Goal: Task Accomplishment & Management: Manage account settings

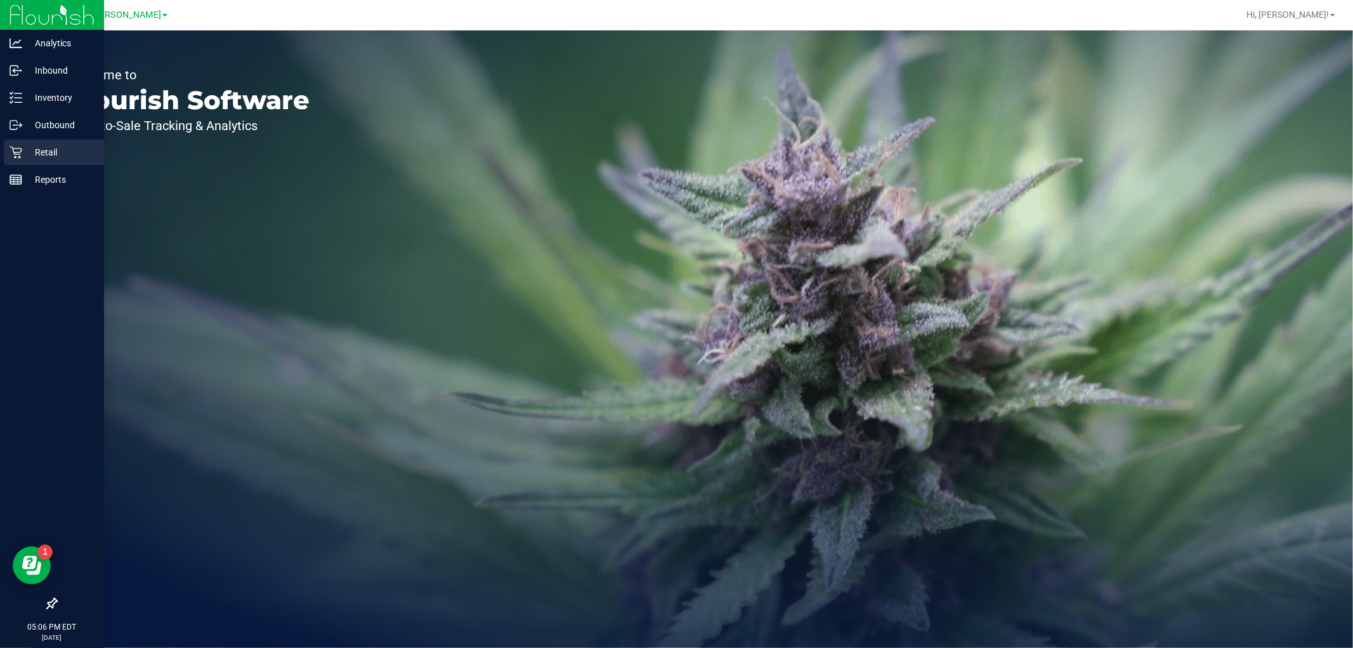
click at [24, 147] on p "Retail" at bounding box center [60, 152] width 76 height 15
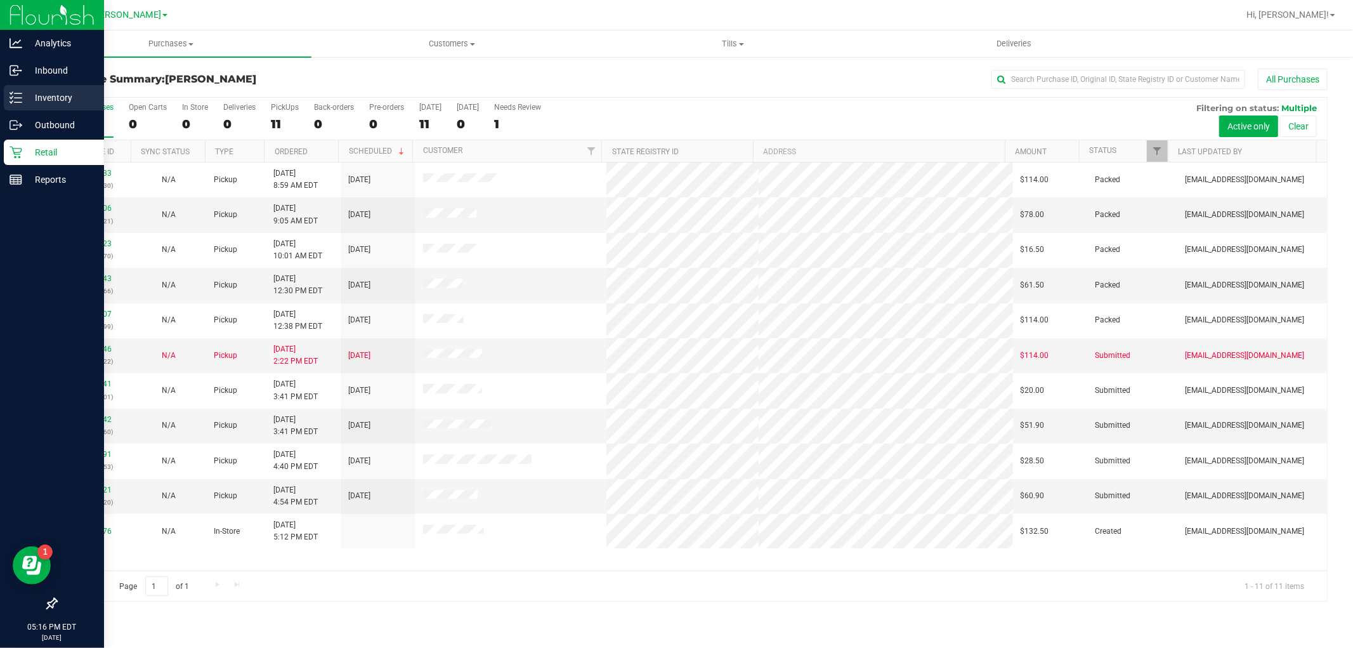
click at [59, 98] on p "Inventory" at bounding box center [60, 97] width 76 height 15
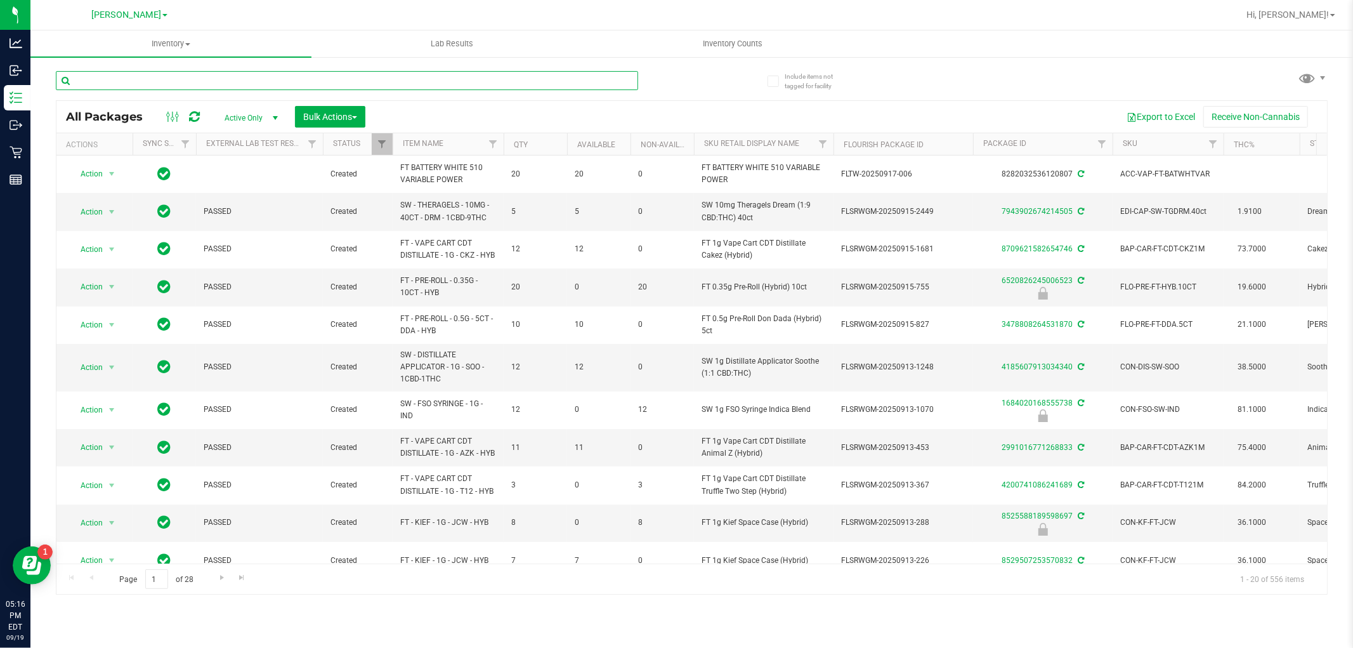
click at [170, 77] on input "text" at bounding box center [347, 80] width 582 height 19
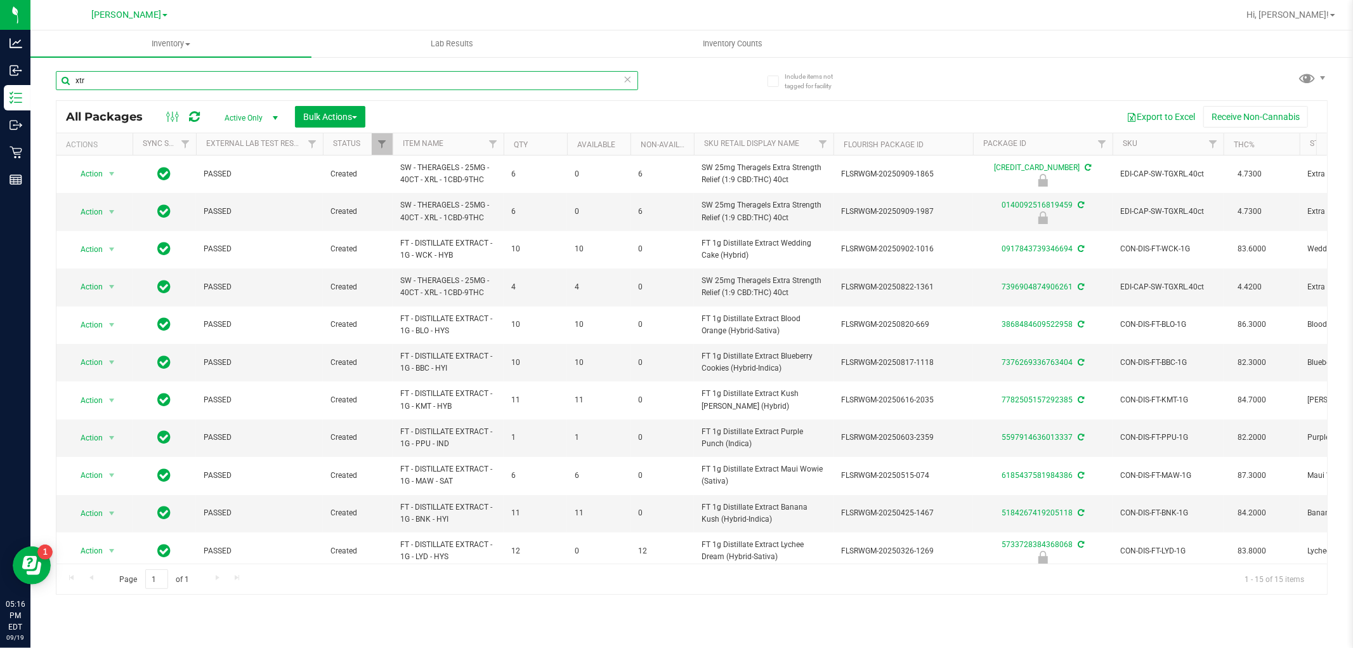
type input "xtr"
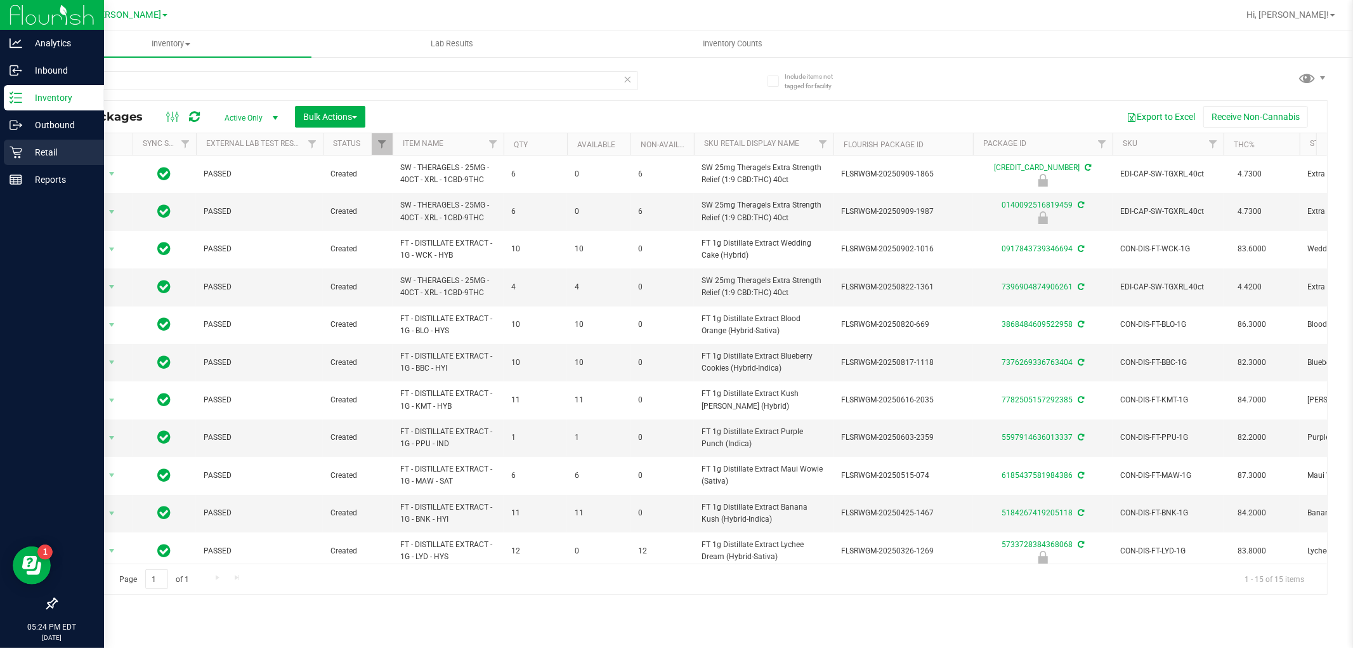
click at [27, 159] on p "Retail" at bounding box center [60, 152] width 76 height 15
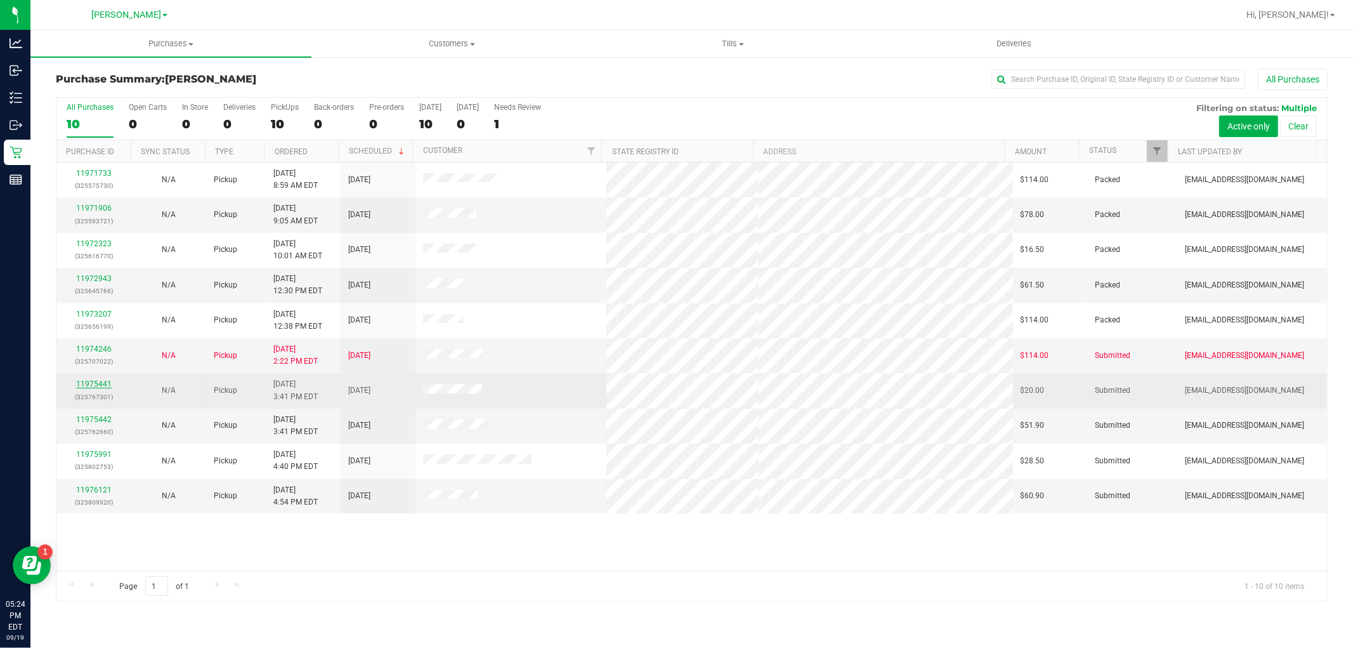
click at [99, 384] on link "11975441" at bounding box center [94, 383] width 36 height 9
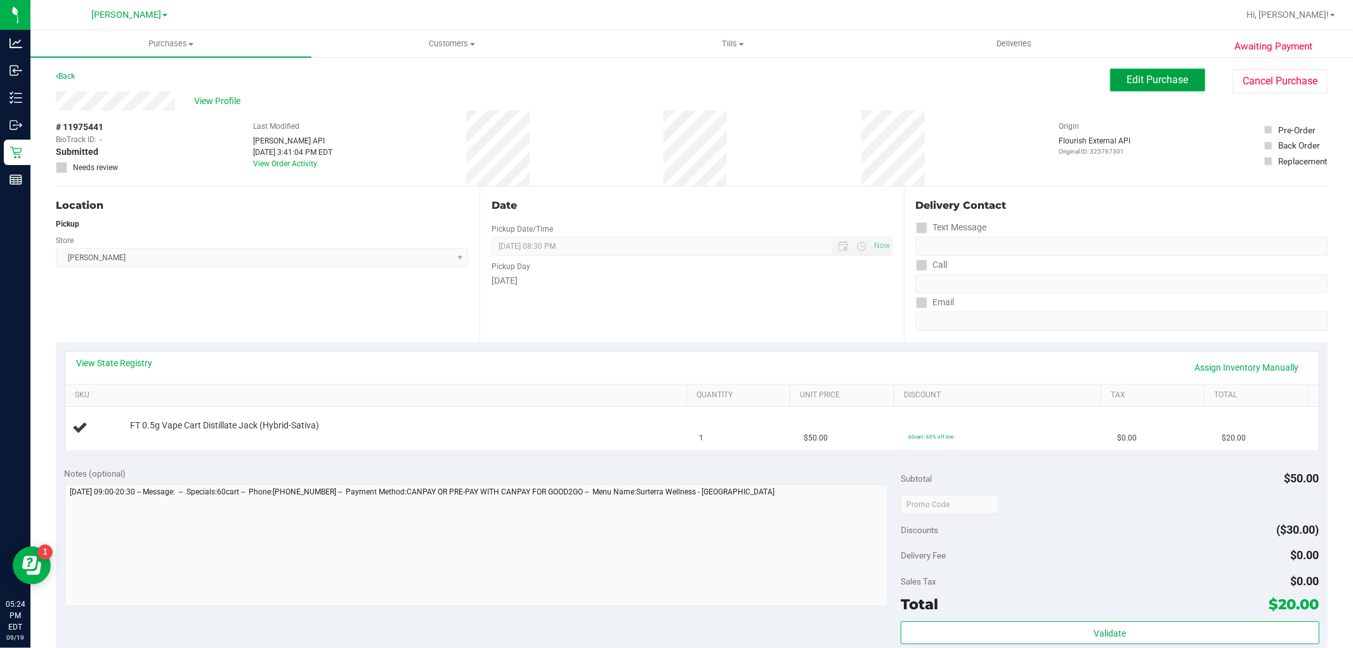
click at [1149, 74] on span "Edit Purchase" at bounding box center [1159, 80] width 62 height 12
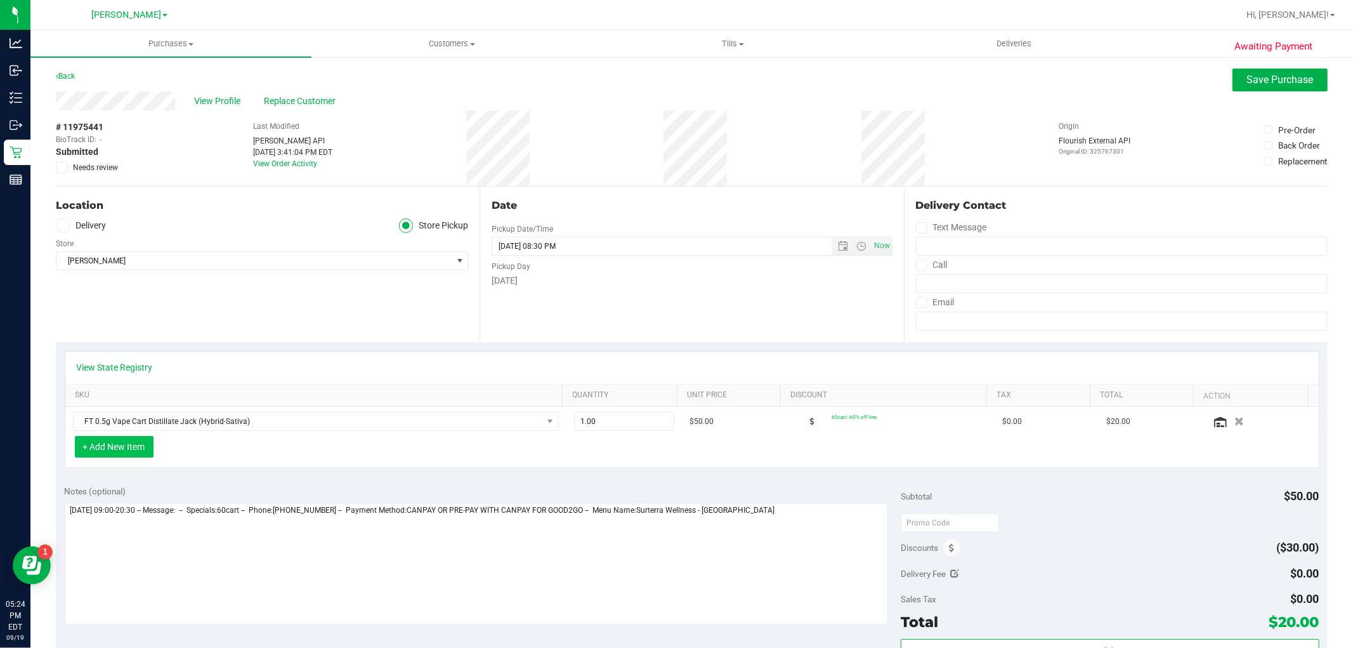
click at [138, 443] on button "+ Add New Item" at bounding box center [114, 447] width 79 height 22
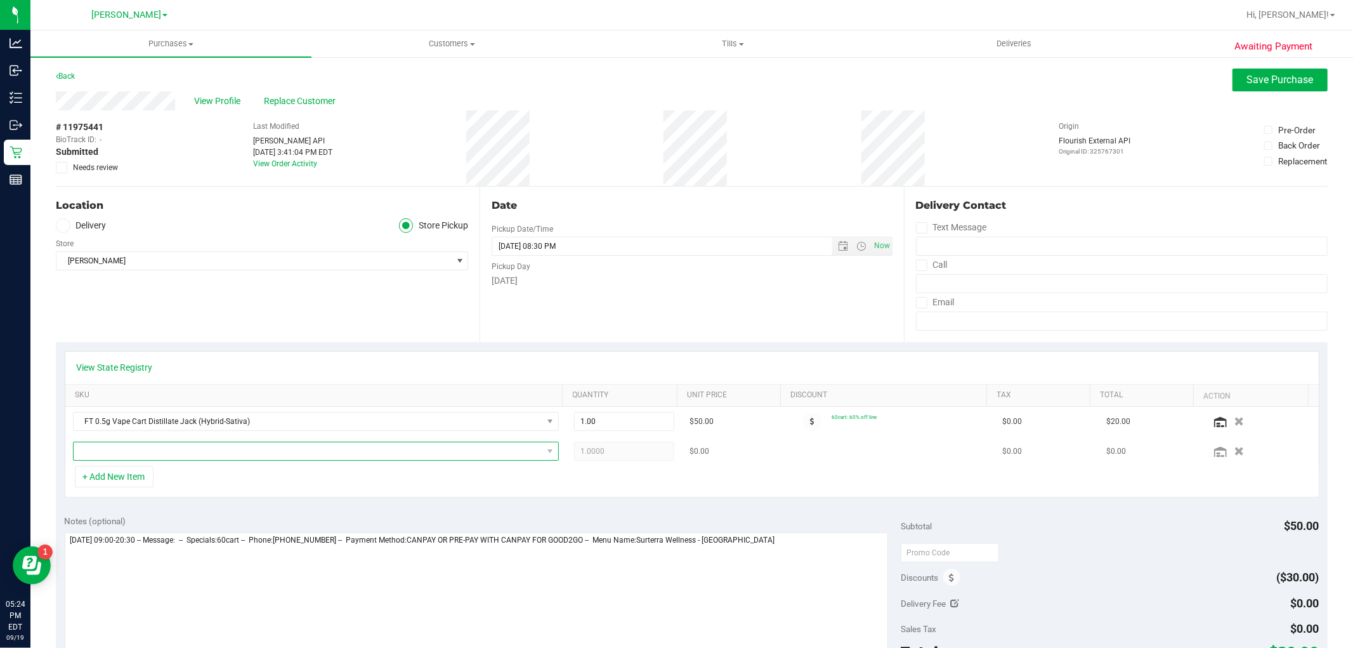
click at [191, 447] on span "NO DATA FOUND" at bounding box center [308, 451] width 469 height 18
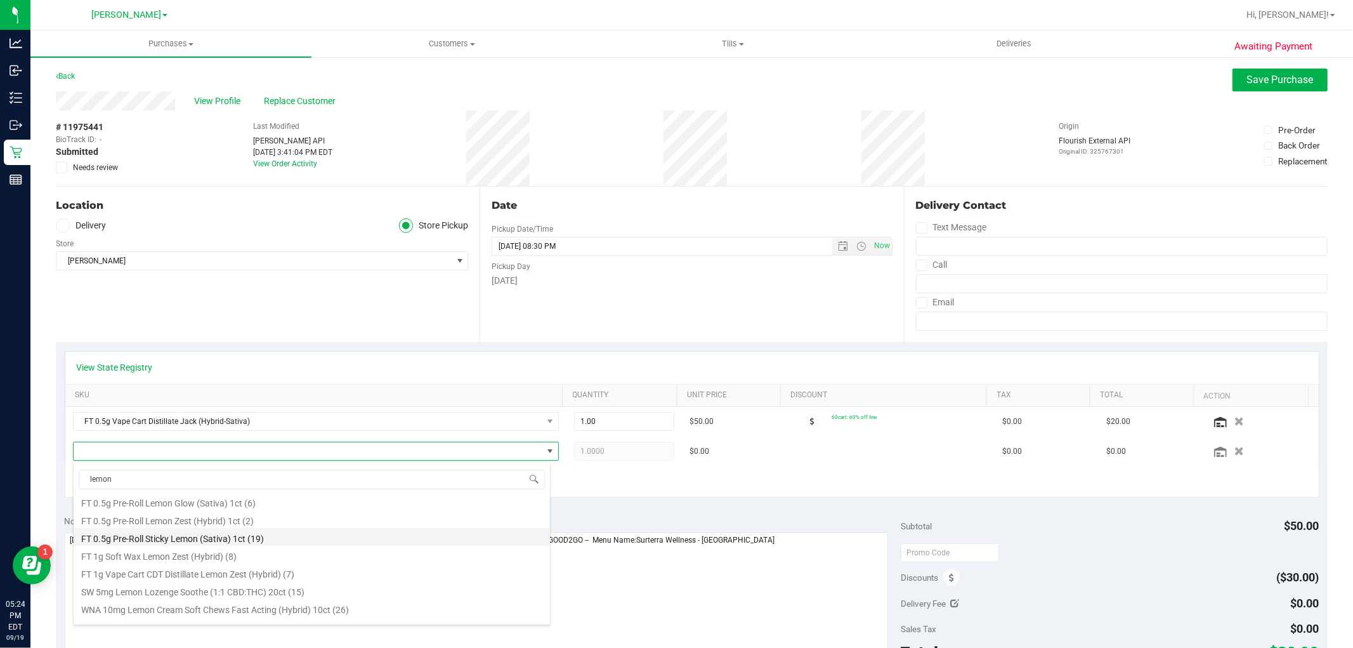
scroll to position [33, 0]
type input "l"
type input "lemon"
click at [219, 541] on li "FT 0.5g Pre-Roll Lemon Zest (Hybrid) 1ct (2)" at bounding box center [312, 540] width 477 height 18
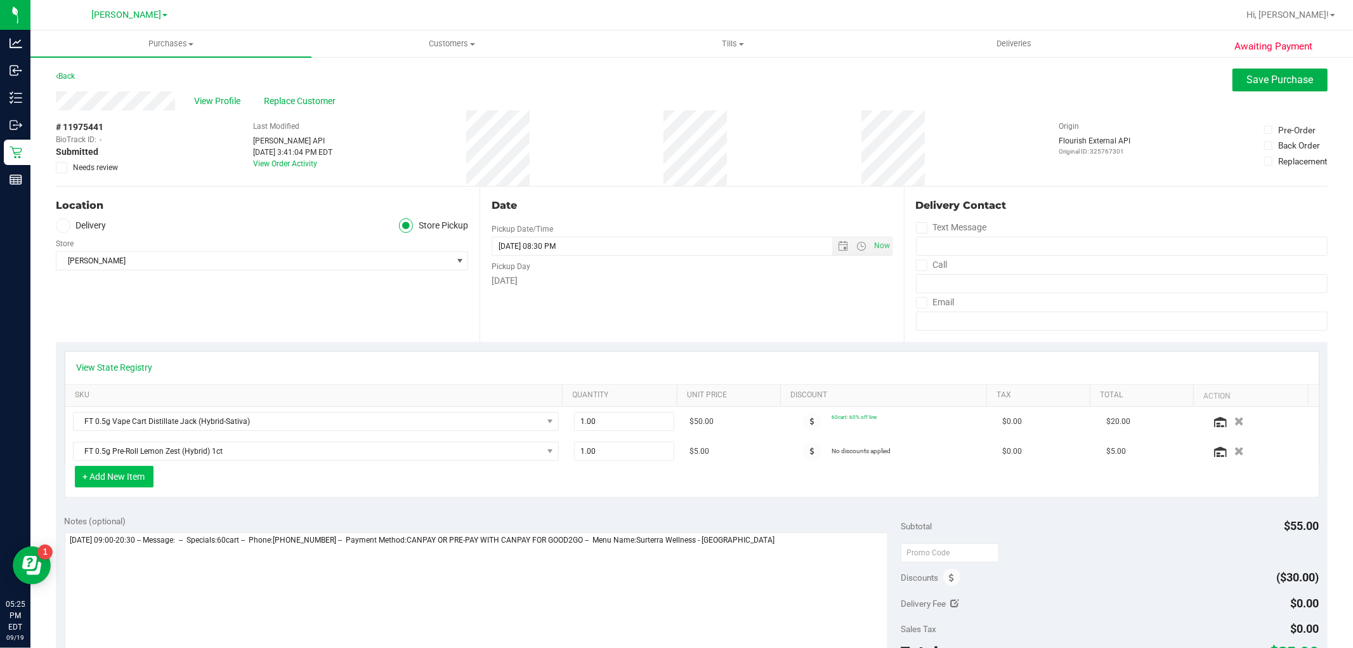
click at [122, 480] on button "+ Add New Item" at bounding box center [114, 477] width 79 height 22
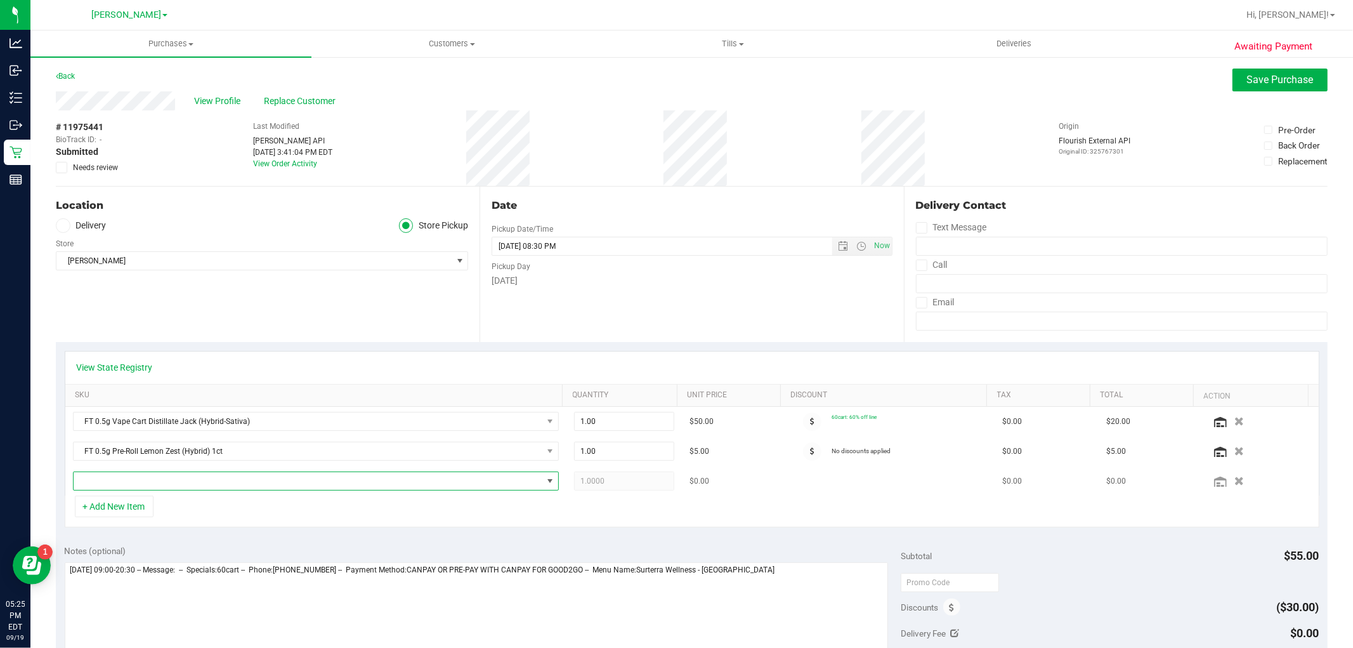
click at [148, 486] on span "NO DATA FOUND" at bounding box center [308, 481] width 469 height 18
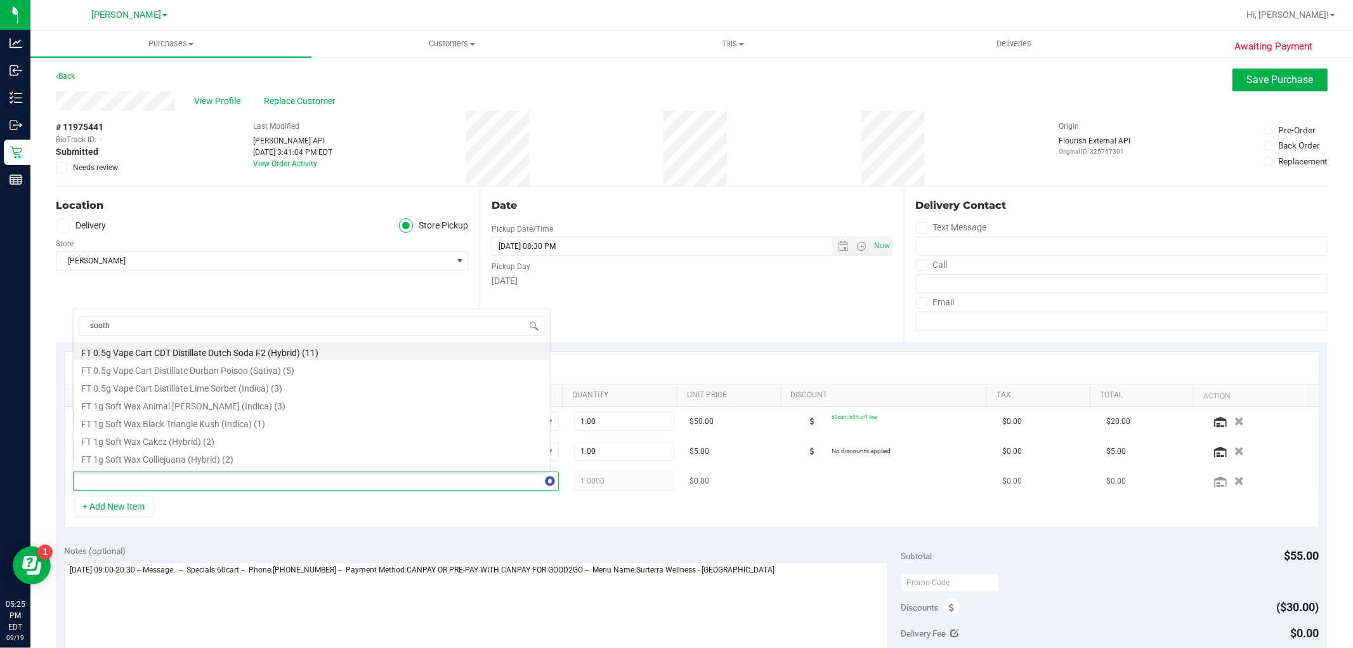
type input "soothe"
click at [210, 350] on li "SW 0.3g Vape Pen Distillate Soothe (1:1 CBD:THC) (4)" at bounding box center [312, 354] width 477 height 18
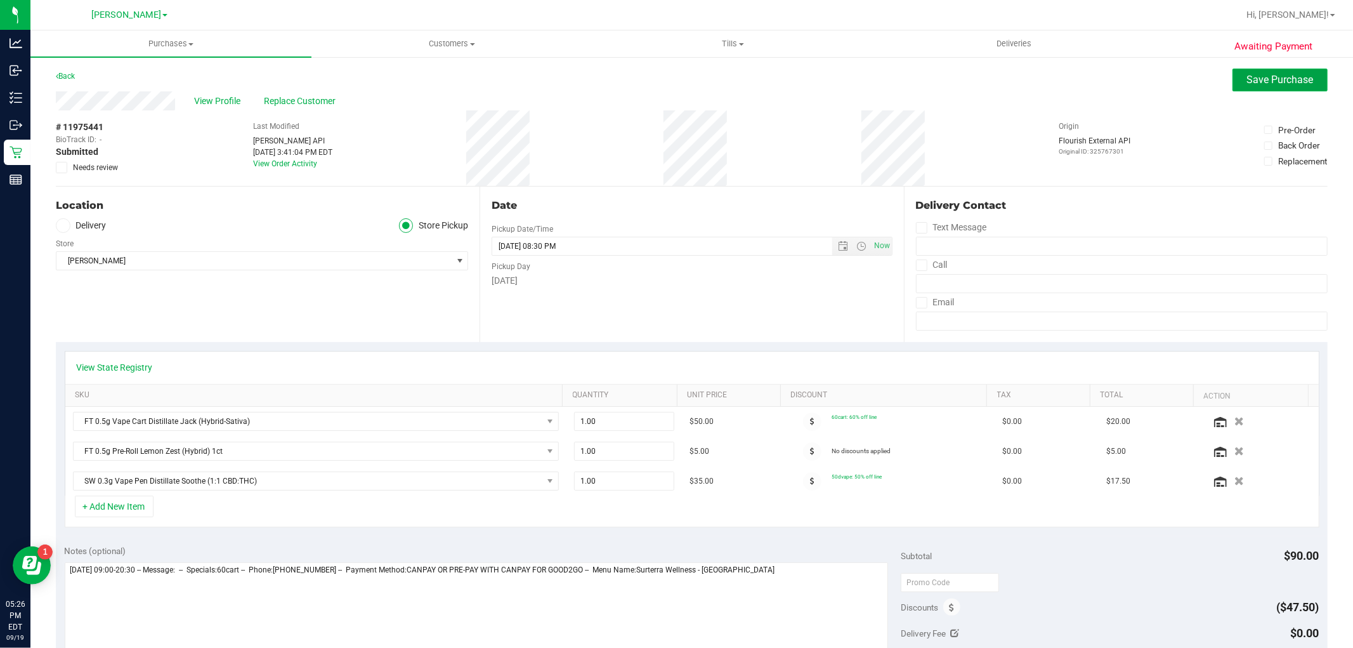
click at [1253, 75] on span "Save Purchase" at bounding box center [1280, 80] width 67 height 12
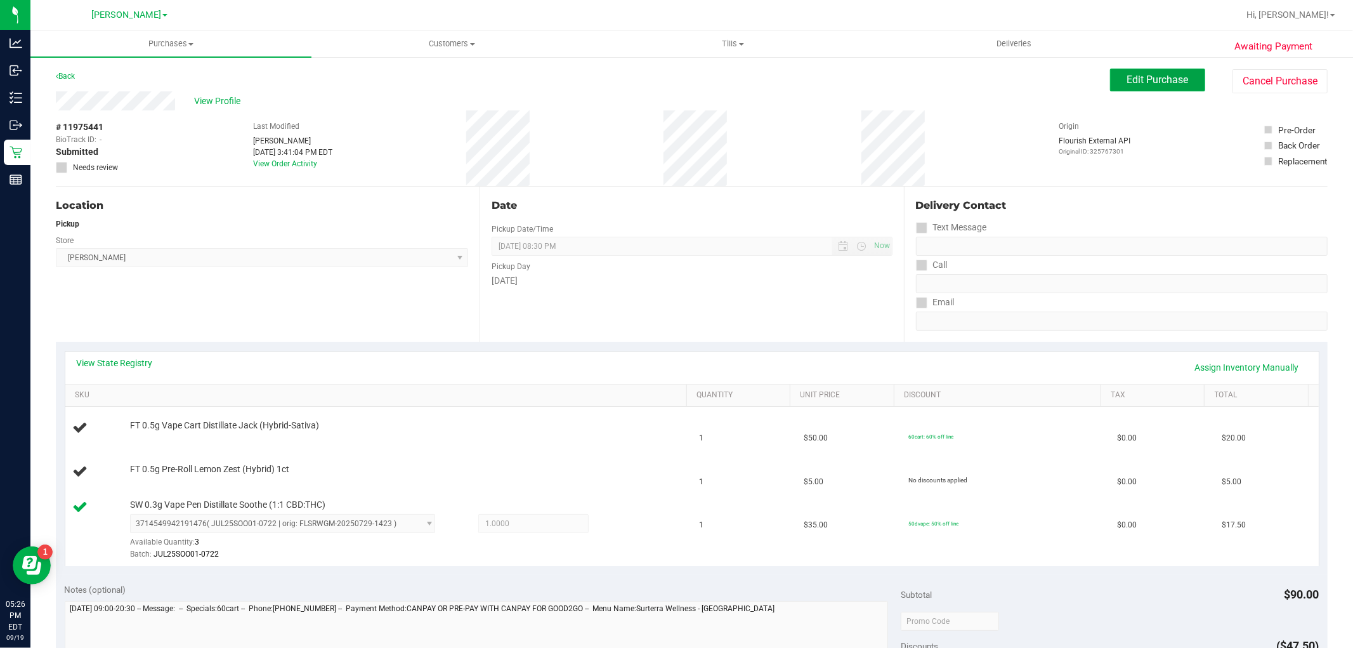
click at [1187, 72] on button "Edit Purchase" at bounding box center [1157, 80] width 95 height 23
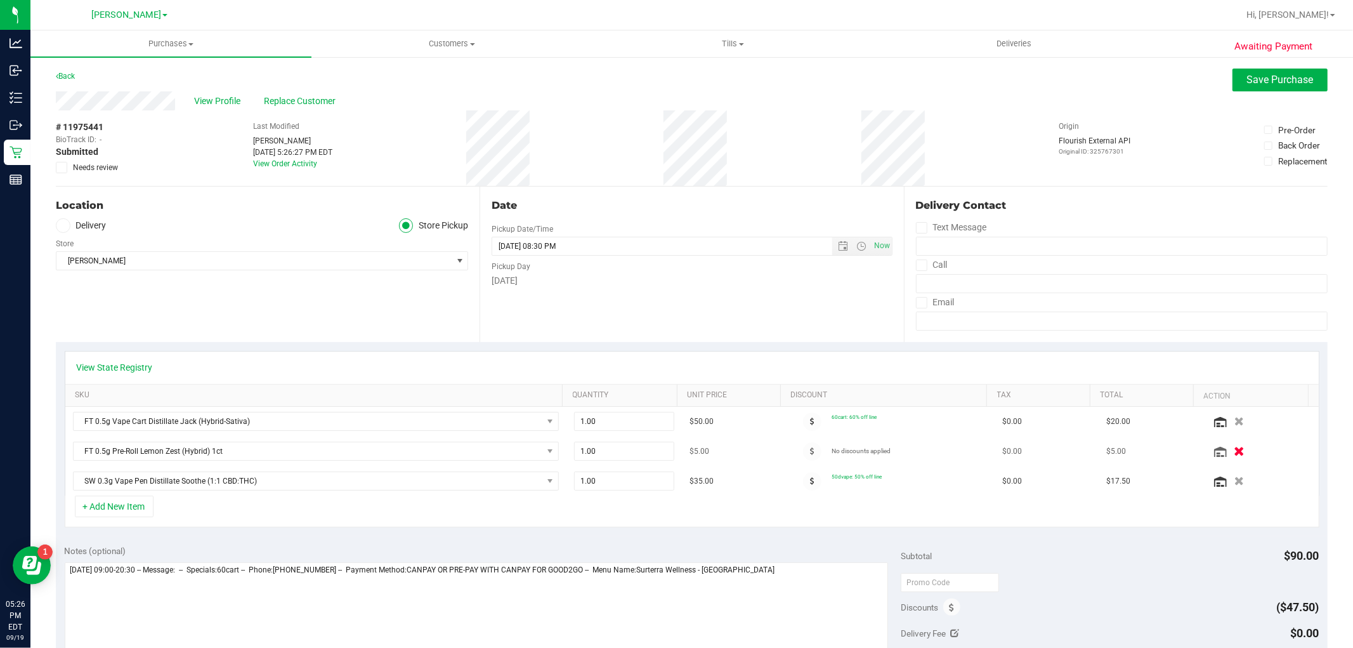
click at [1229, 449] on button "button" at bounding box center [1240, 450] width 22 height 13
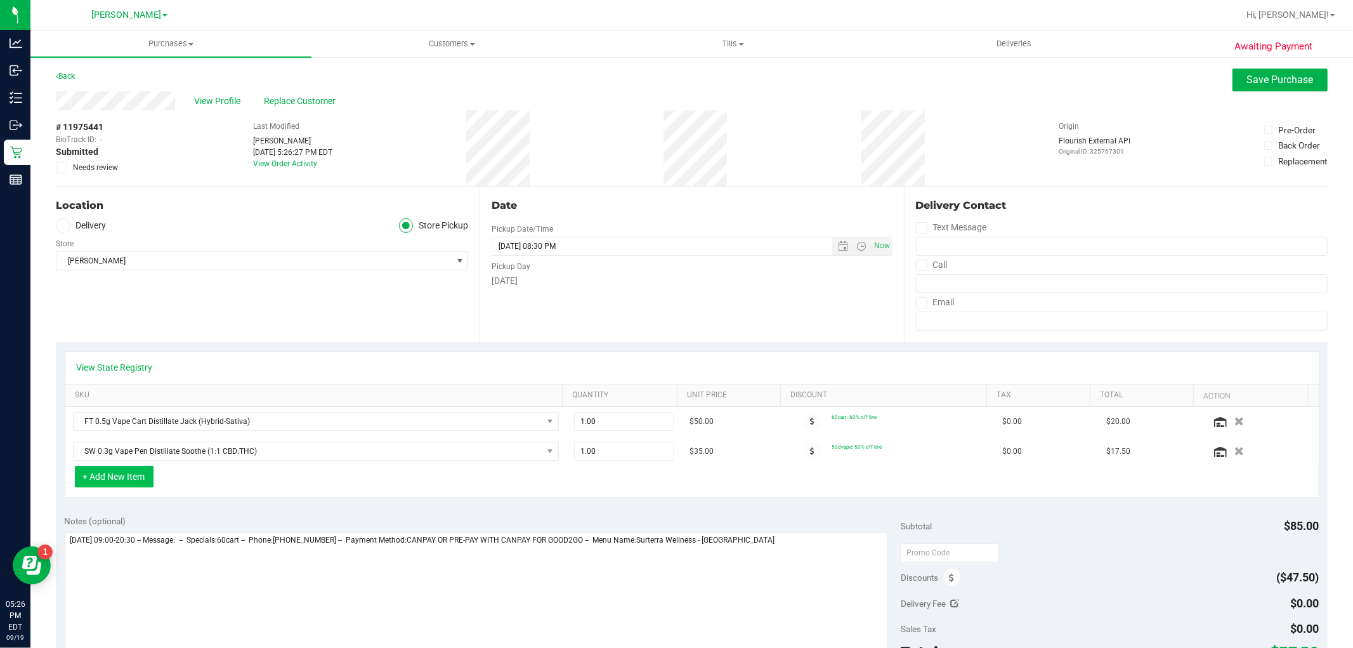
click at [111, 480] on button "+ Add New Item" at bounding box center [114, 477] width 79 height 22
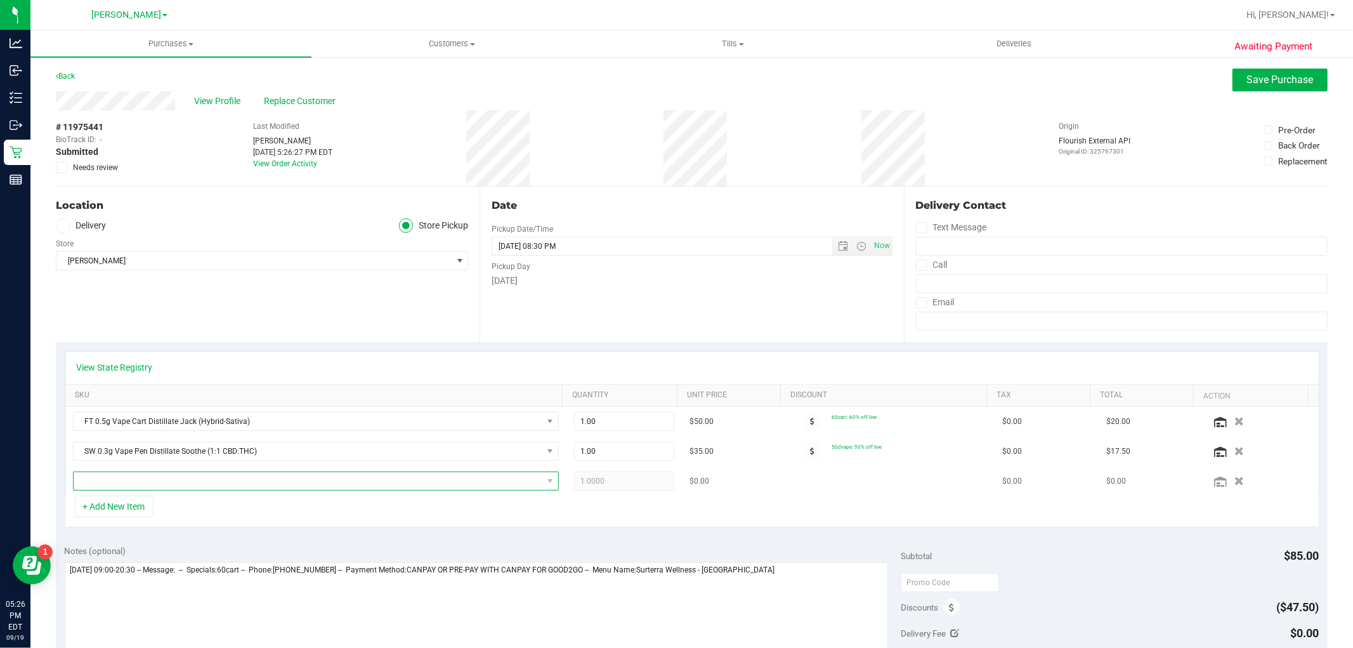
click at [217, 478] on span "NO DATA FOUND" at bounding box center [308, 481] width 469 height 18
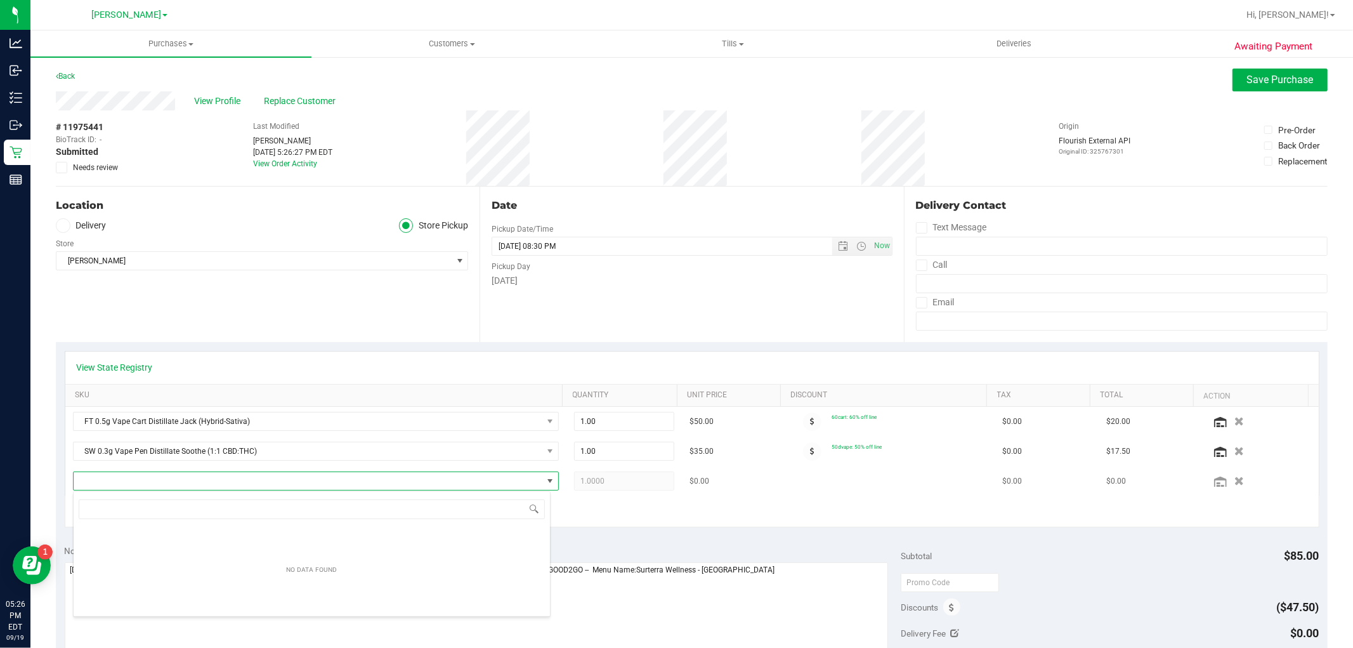
scroll to position [19, 473]
type input "l"
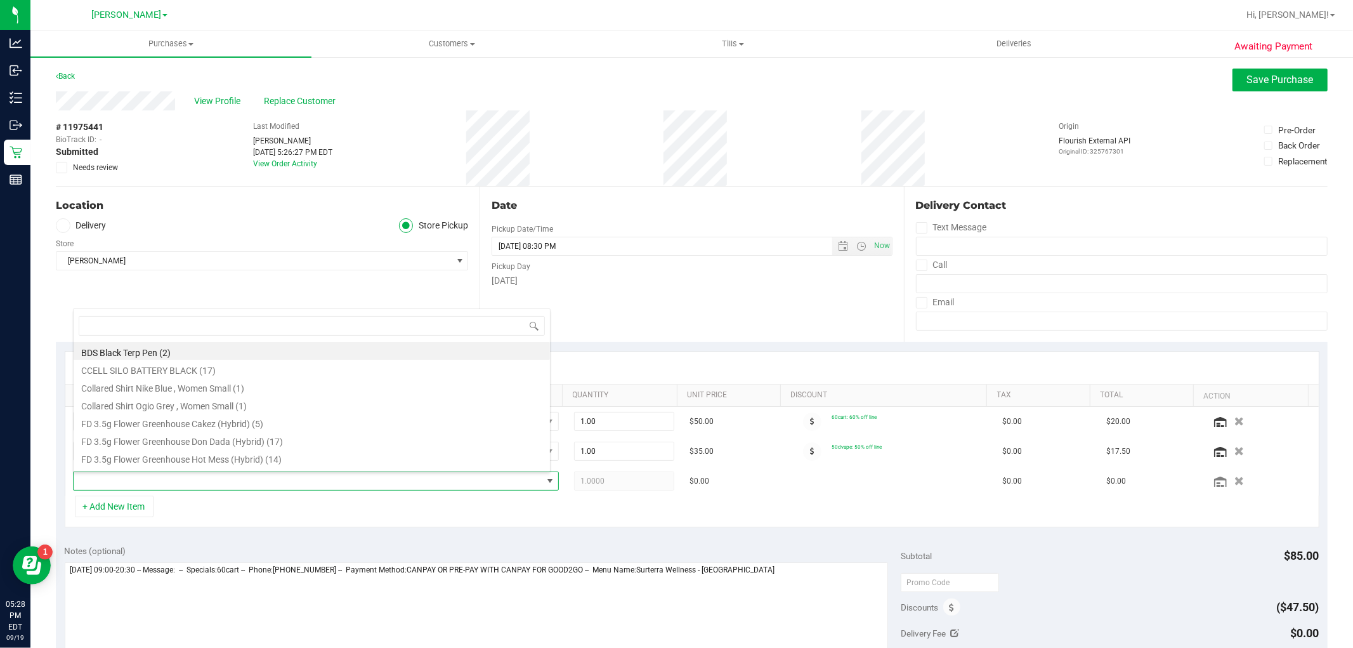
click at [671, 352] on div "View State Registry" at bounding box center [692, 368] width 1254 height 32
click at [251, 480] on span "NO DATA FOUND" at bounding box center [308, 481] width 469 height 18
click at [728, 325] on div "Date Pickup Date/Time [DATE] Now [DATE] 08:30 PM Now Pickup Day [DATE]" at bounding box center [692, 264] width 424 height 155
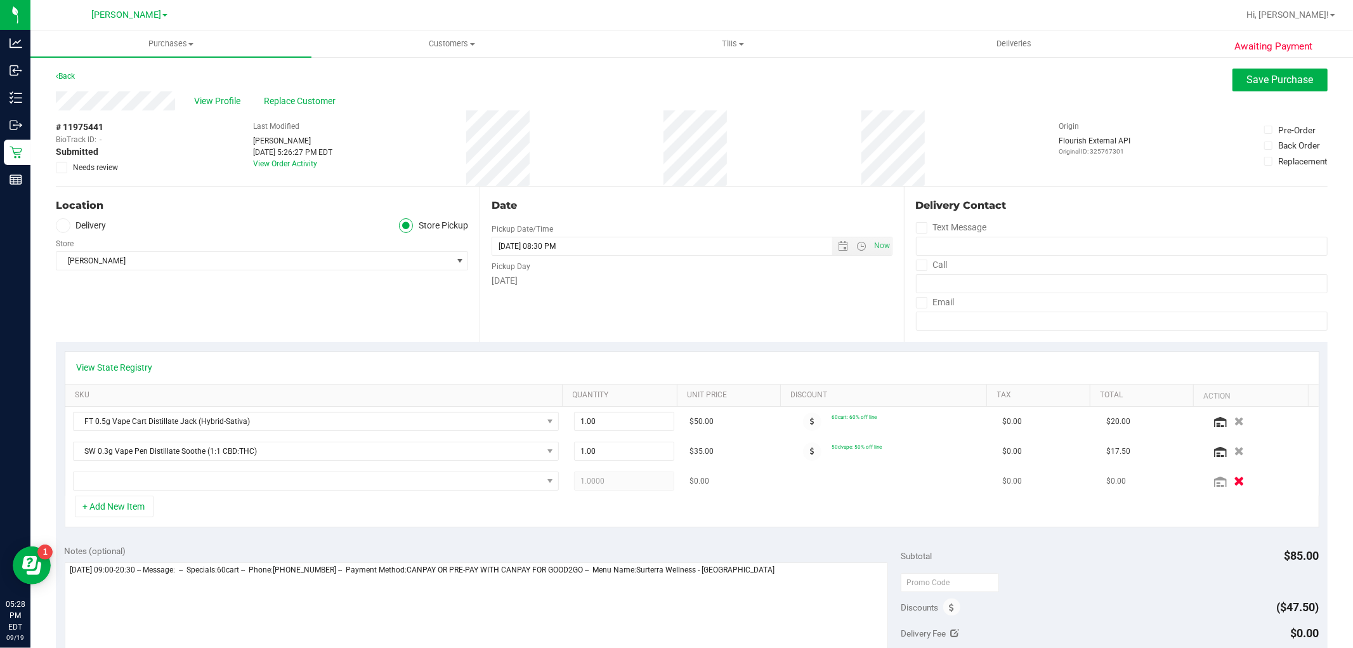
click at [1234, 482] on icon "button" at bounding box center [1239, 482] width 11 height 10
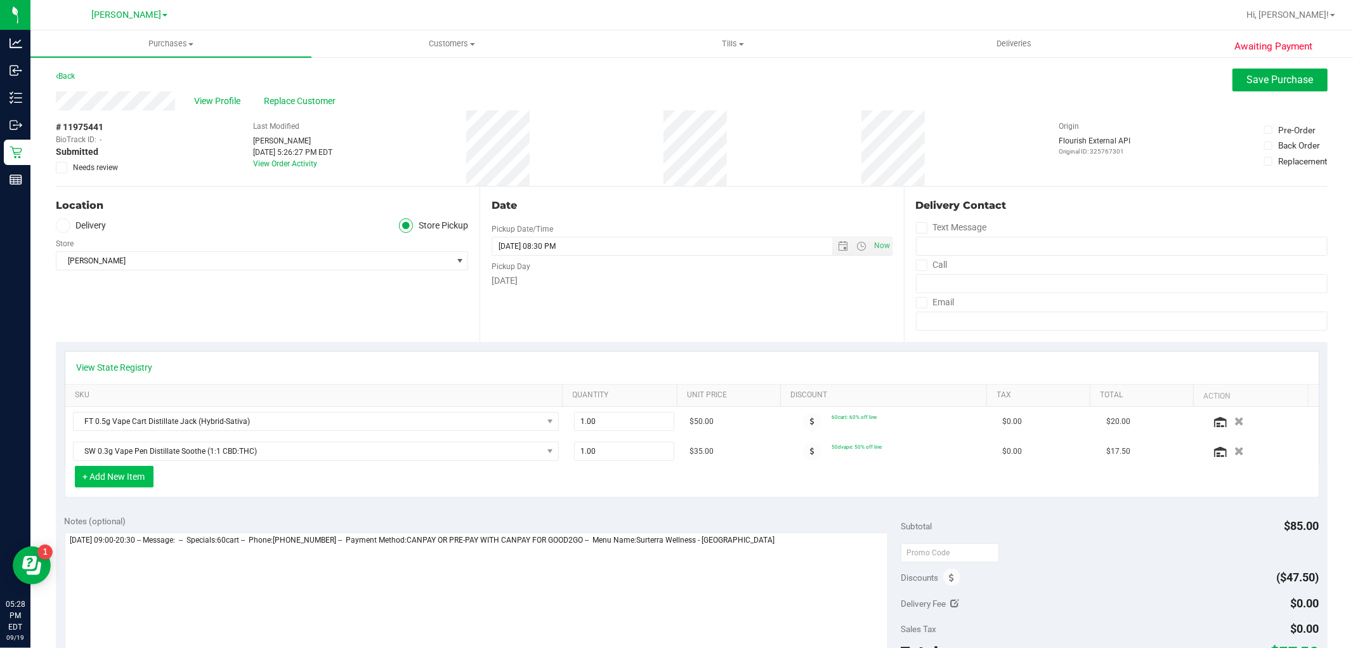
click at [109, 471] on button "+ Add New Item" at bounding box center [114, 477] width 79 height 22
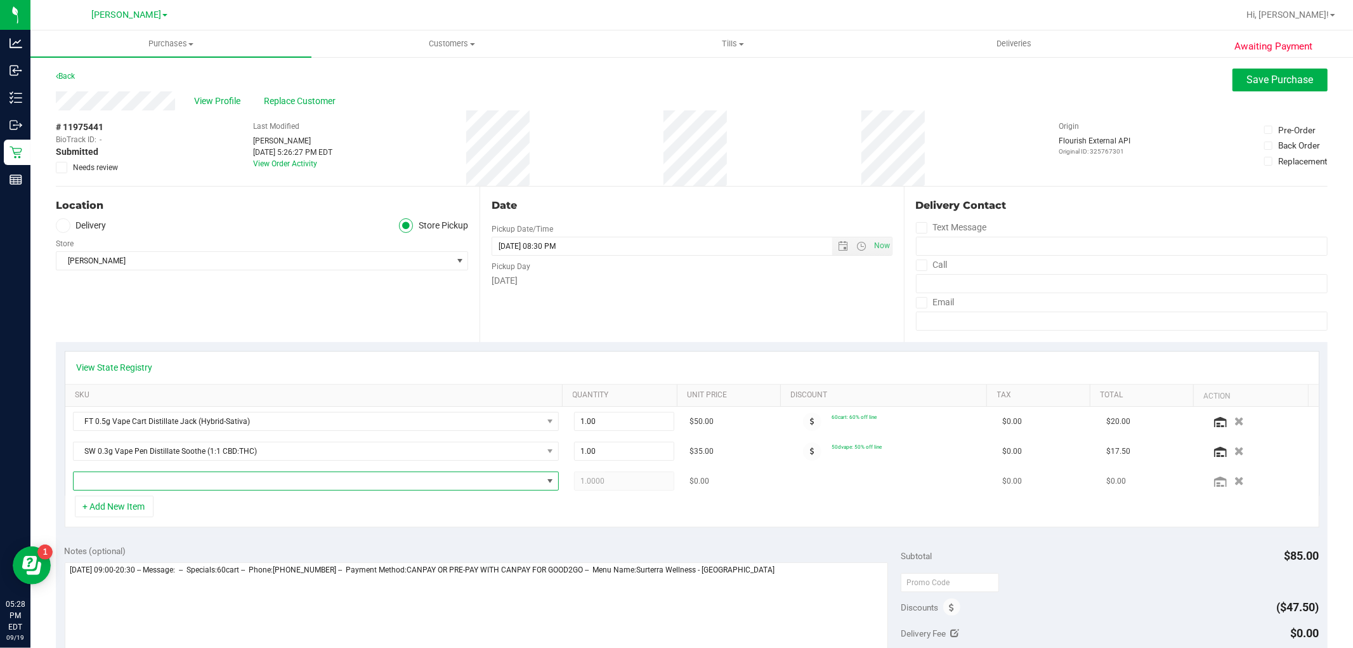
click at [119, 473] on span "NO DATA FOUND" at bounding box center [308, 481] width 469 height 18
type input "lmz"
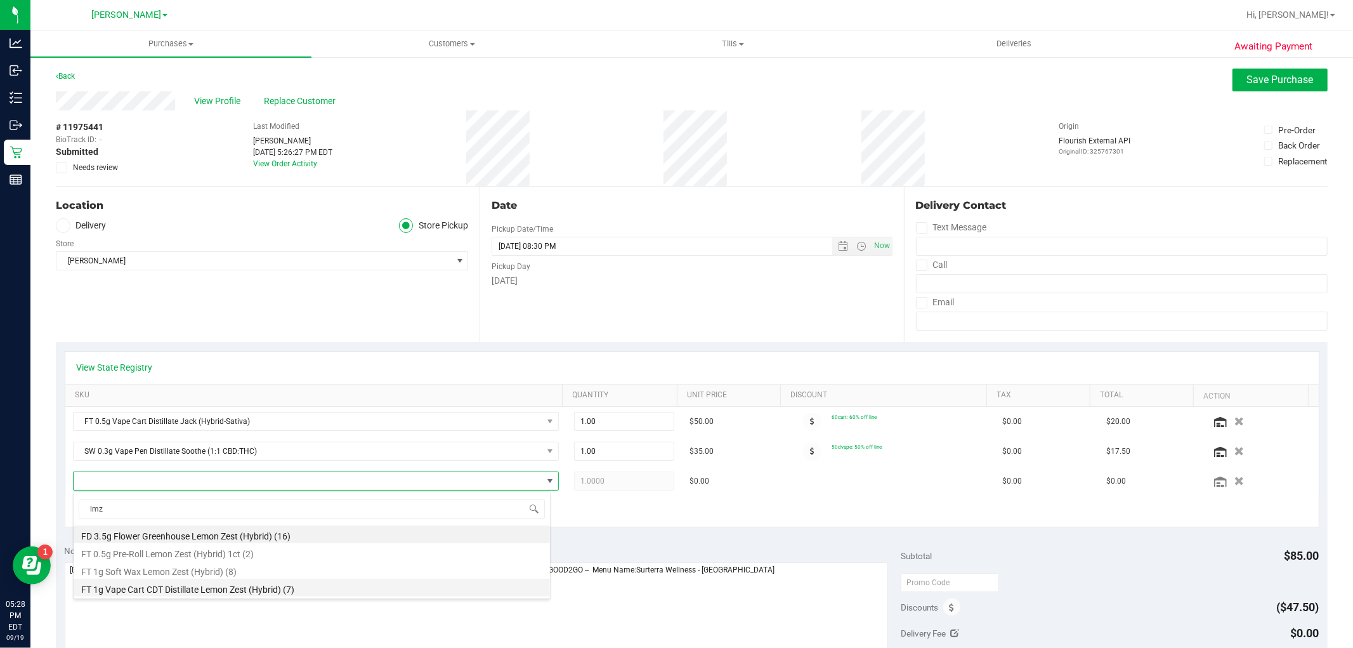
click at [201, 587] on li "FT 1g Vape Cart CDT Distillate Lemon Zest (Hybrid) (7)" at bounding box center [312, 588] width 477 height 18
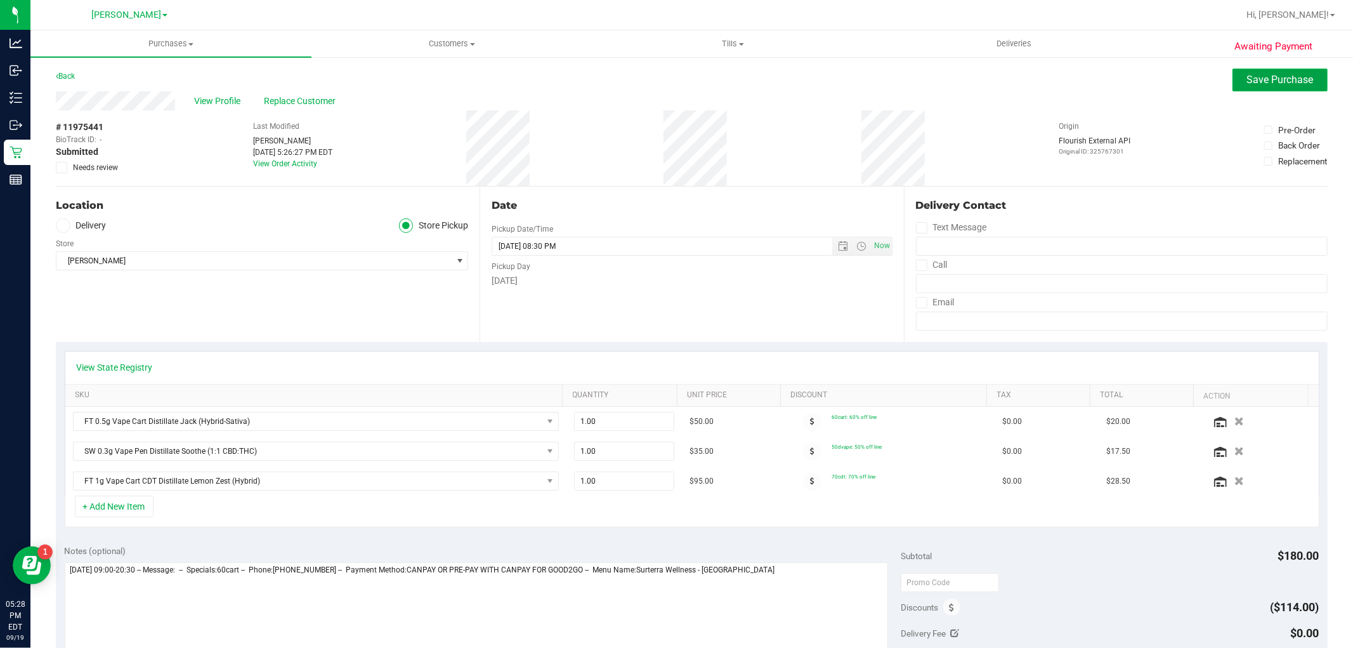
click at [1241, 69] on button "Save Purchase" at bounding box center [1280, 80] width 95 height 23
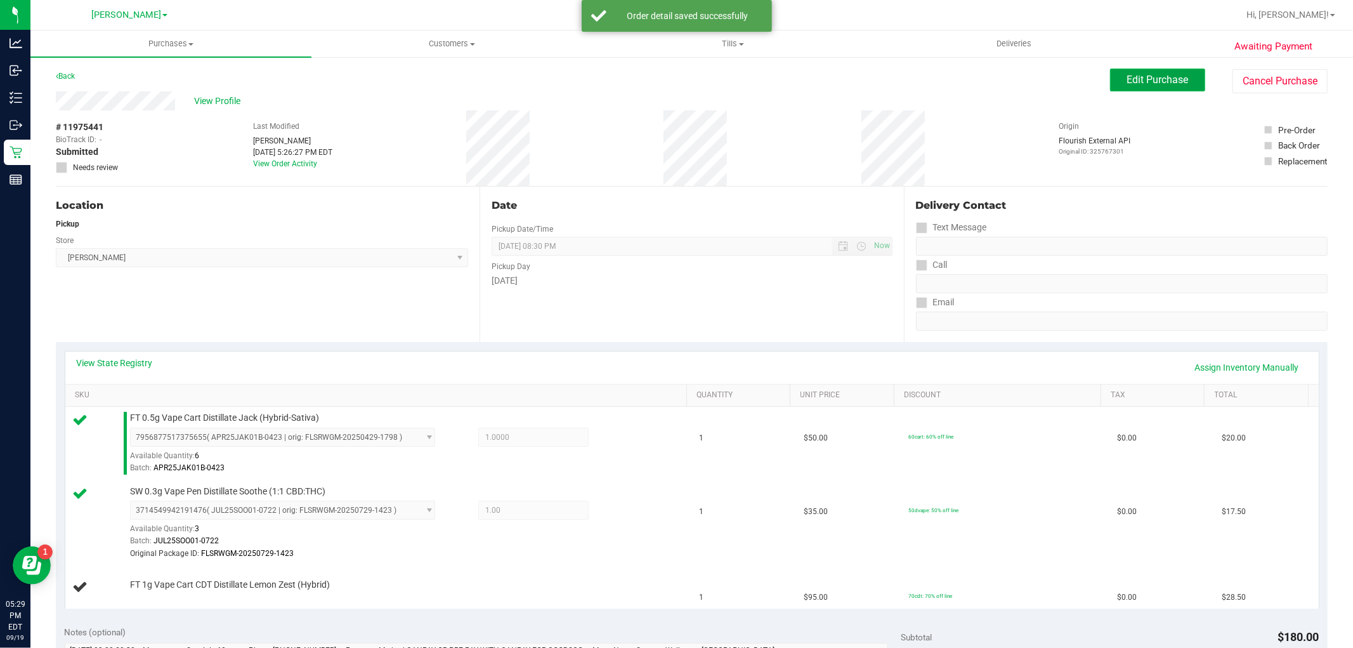
click at [1142, 79] on span "Edit Purchase" at bounding box center [1159, 80] width 62 height 12
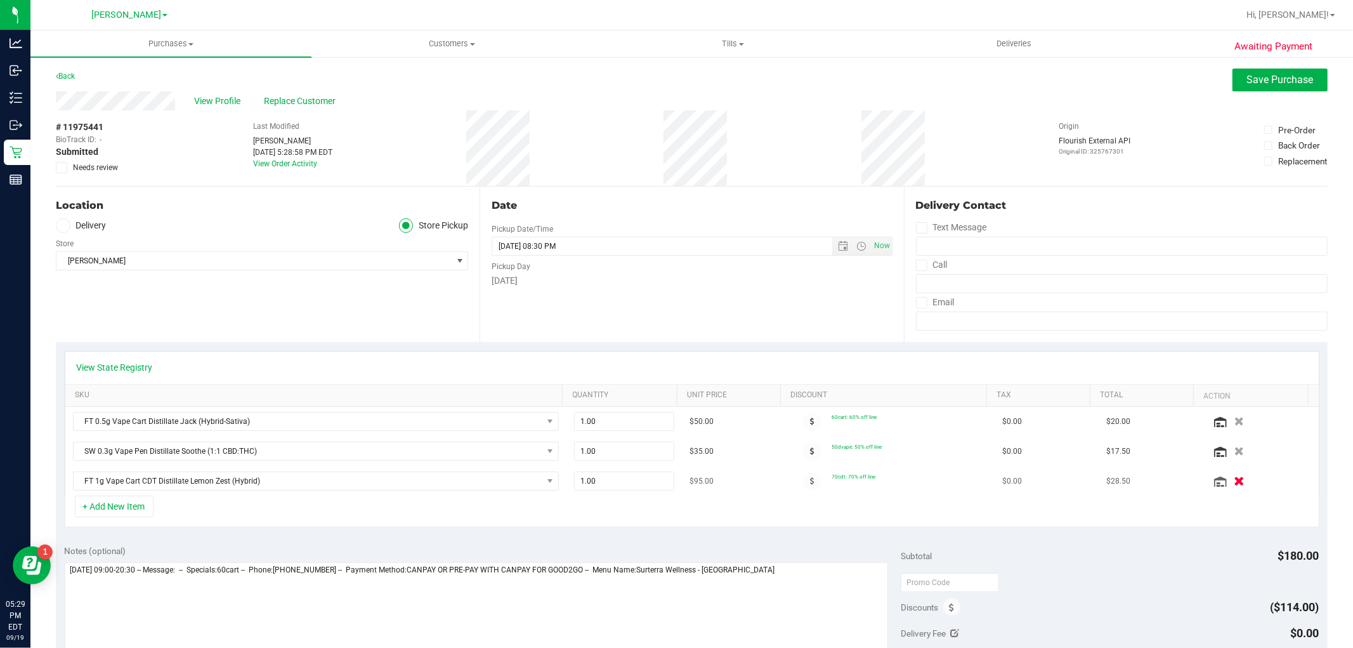
click at [1229, 482] on button "button" at bounding box center [1240, 480] width 22 height 13
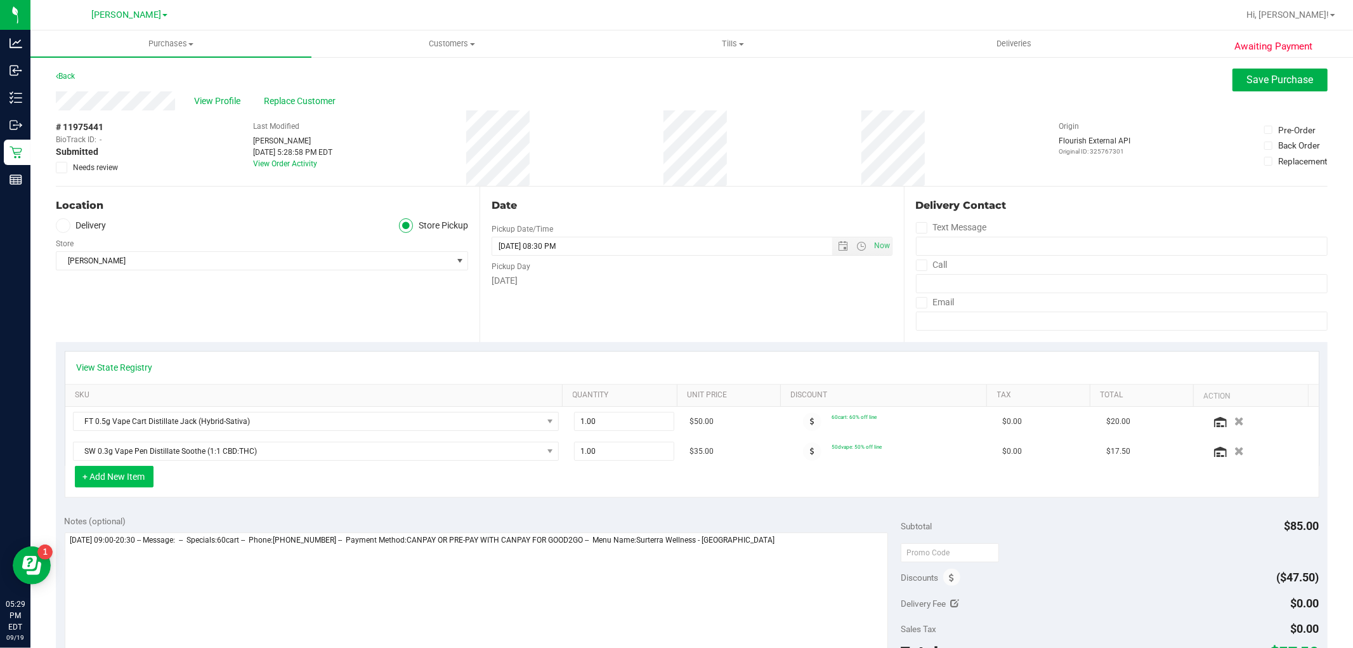
click at [129, 471] on button "+ Add New Item" at bounding box center [114, 477] width 79 height 22
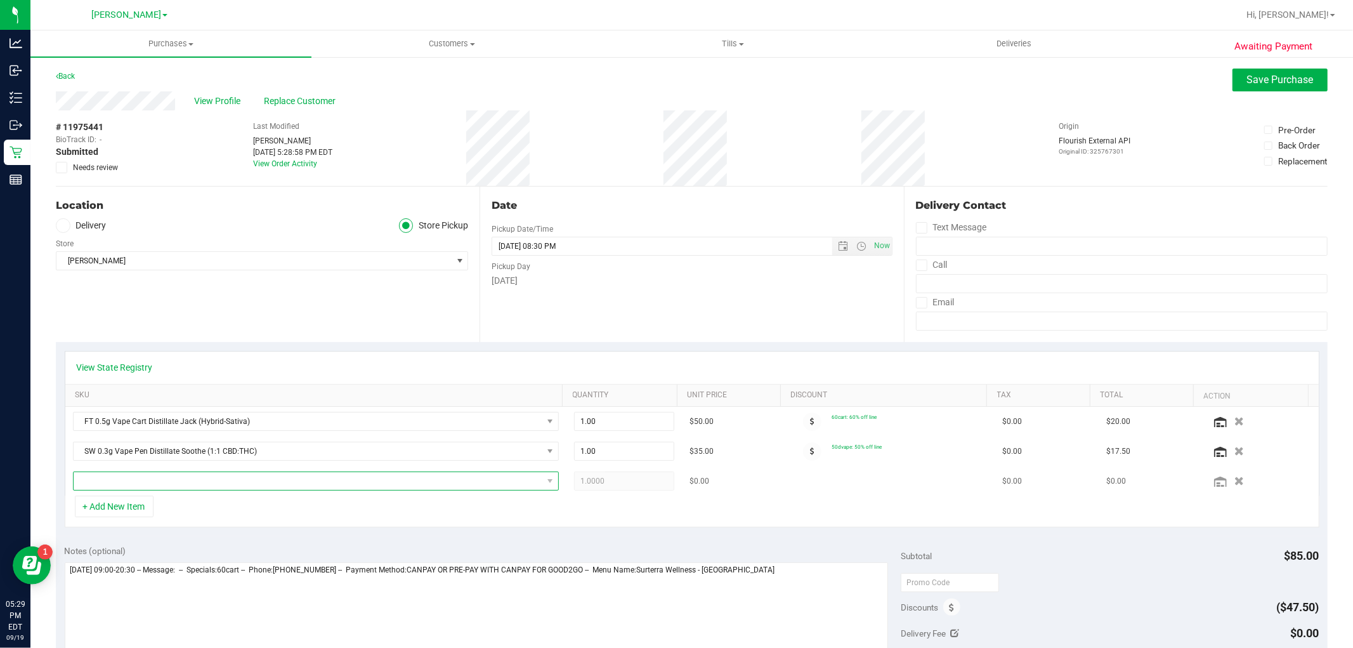
click at [146, 473] on span "NO DATA FOUND" at bounding box center [308, 481] width 469 height 18
type input "collie"
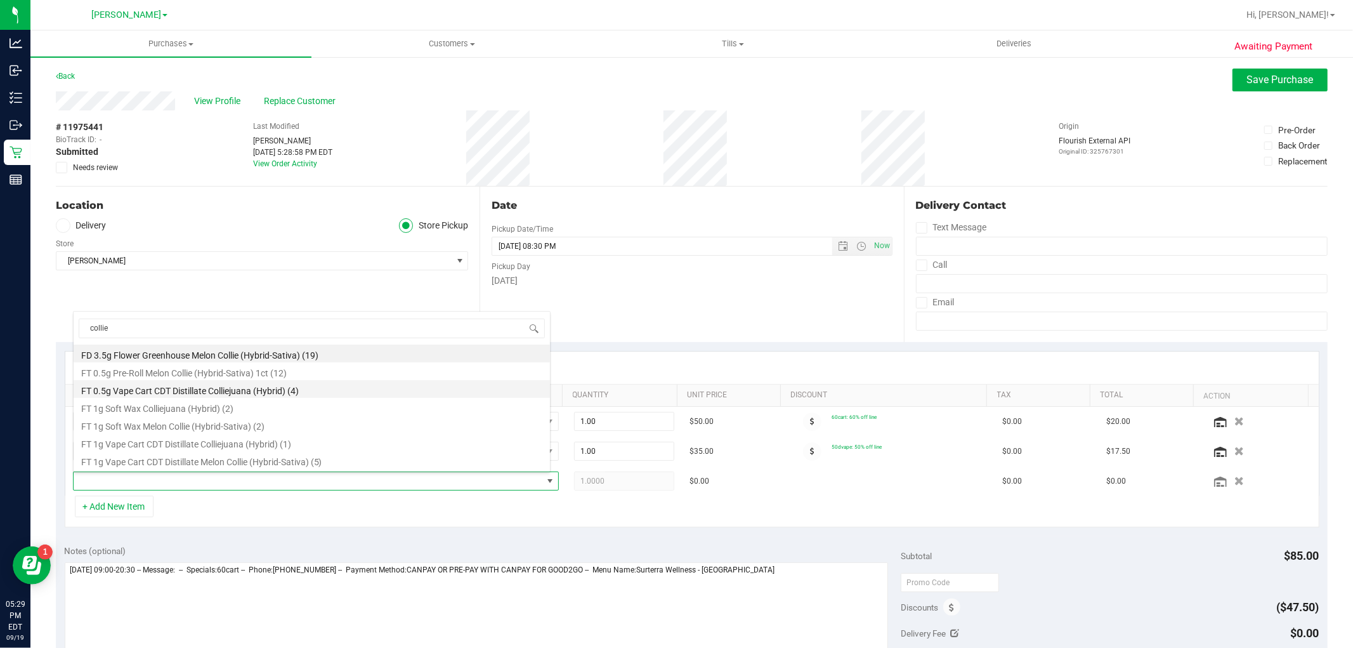
click at [302, 390] on li "FT 0.5g Vape Cart CDT Distillate Colliejuana (Hybrid) (4)" at bounding box center [312, 389] width 477 height 18
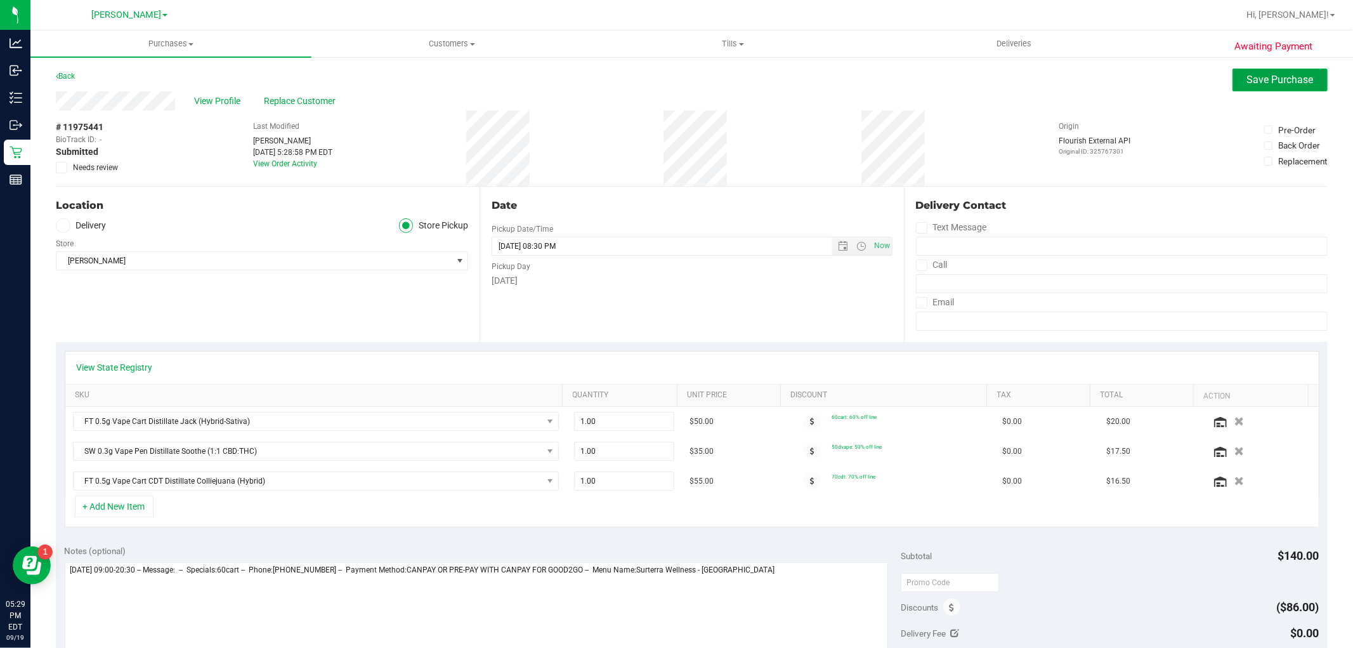
click at [1249, 79] on span "Save Purchase" at bounding box center [1280, 80] width 67 height 12
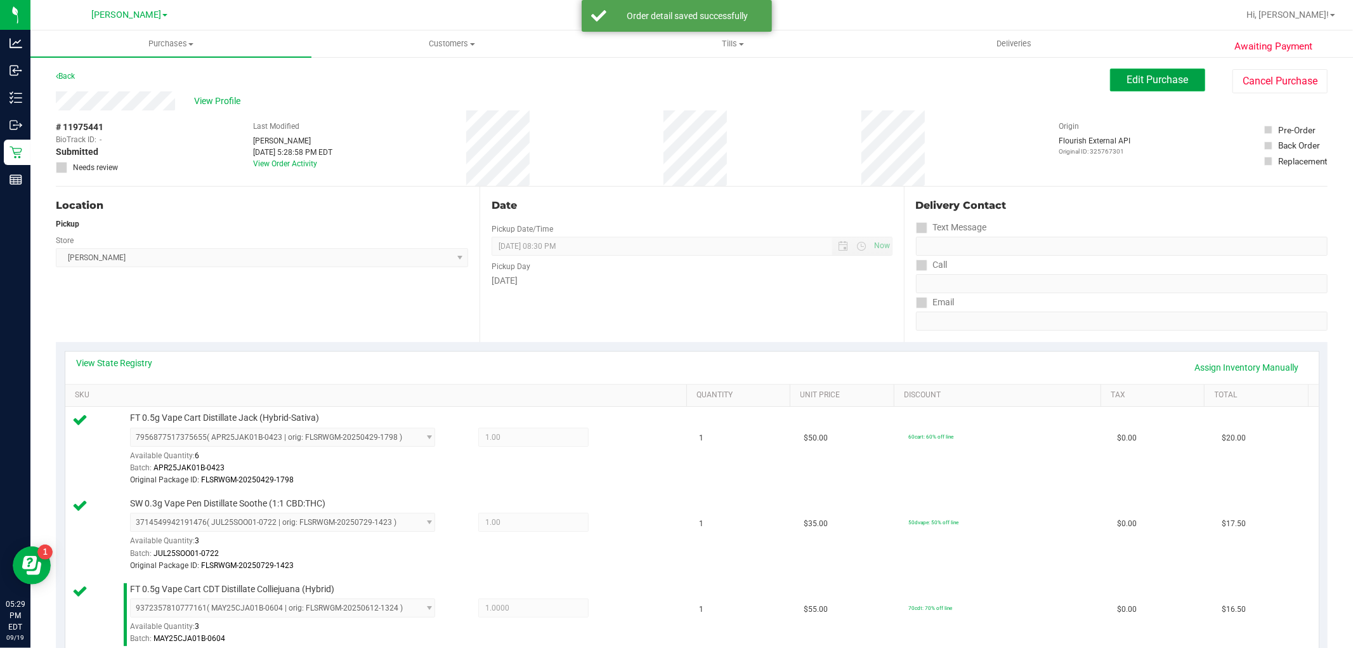
click at [1154, 81] on span "Edit Purchase" at bounding box center [1159, 80] width 62 height 12
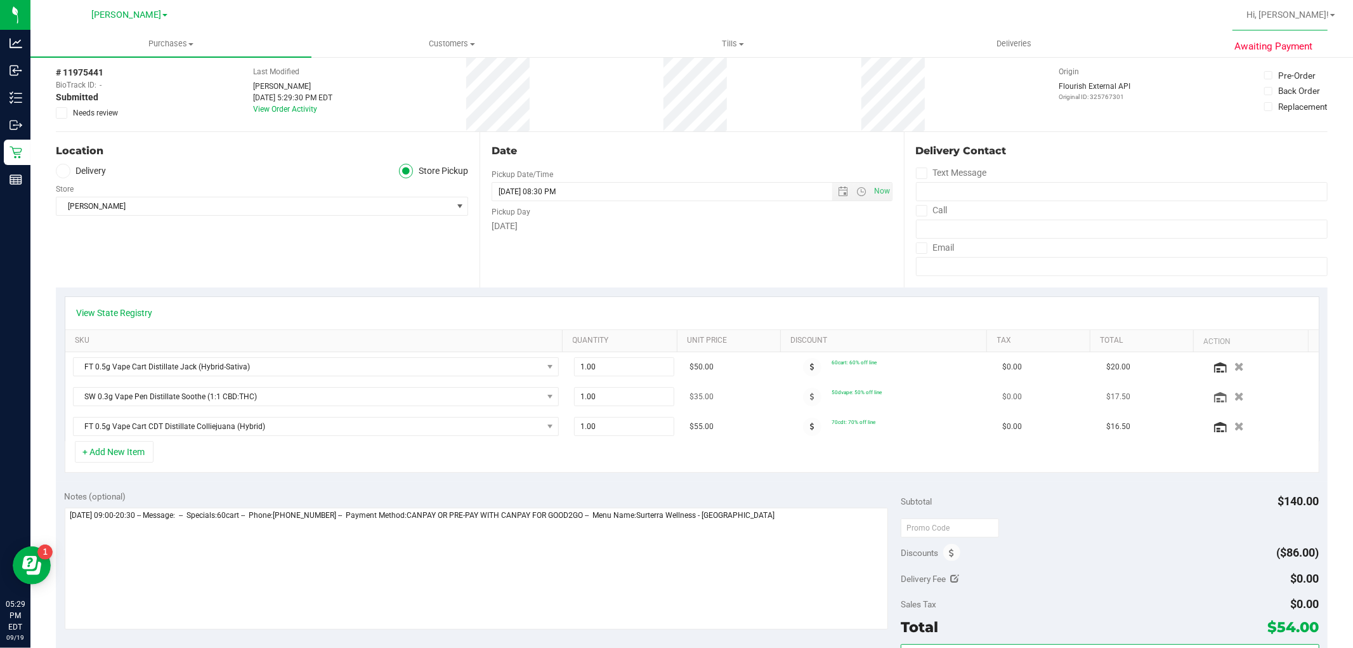
scroll to position [211, 0]
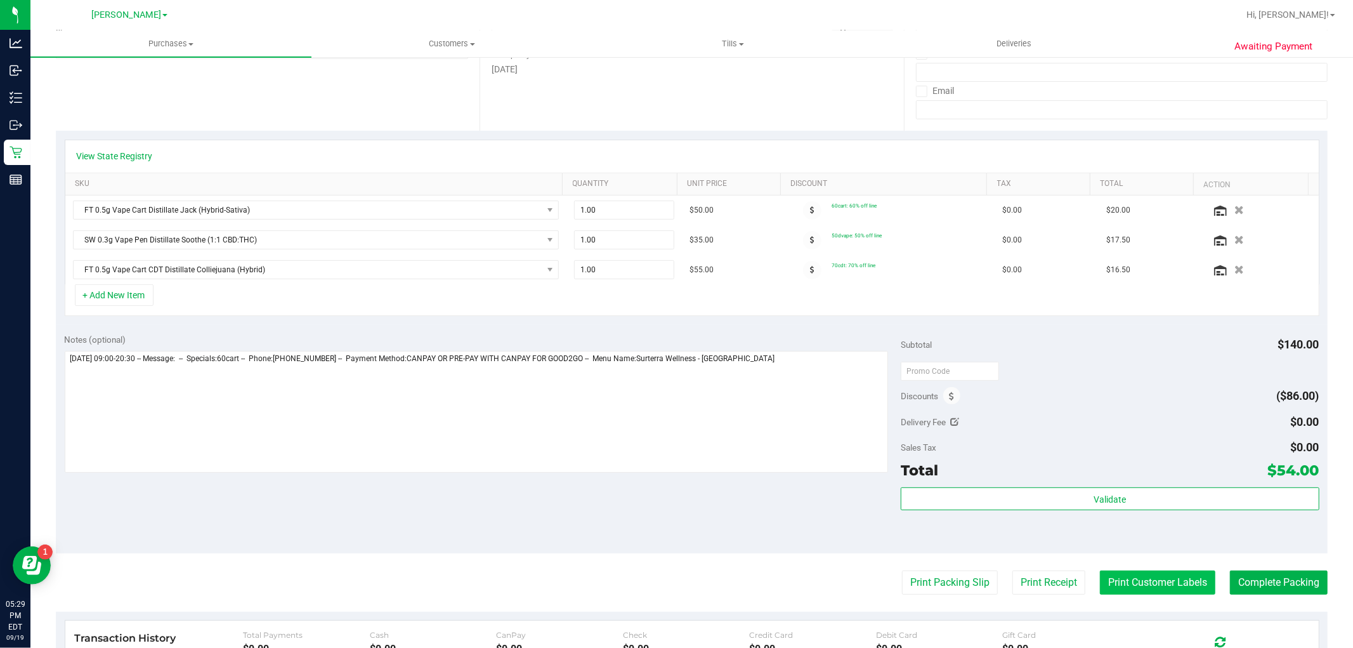
click at [1164, 579] on button "Print Customer Labels" at bounding box center [1157, 582] width 115 height 24
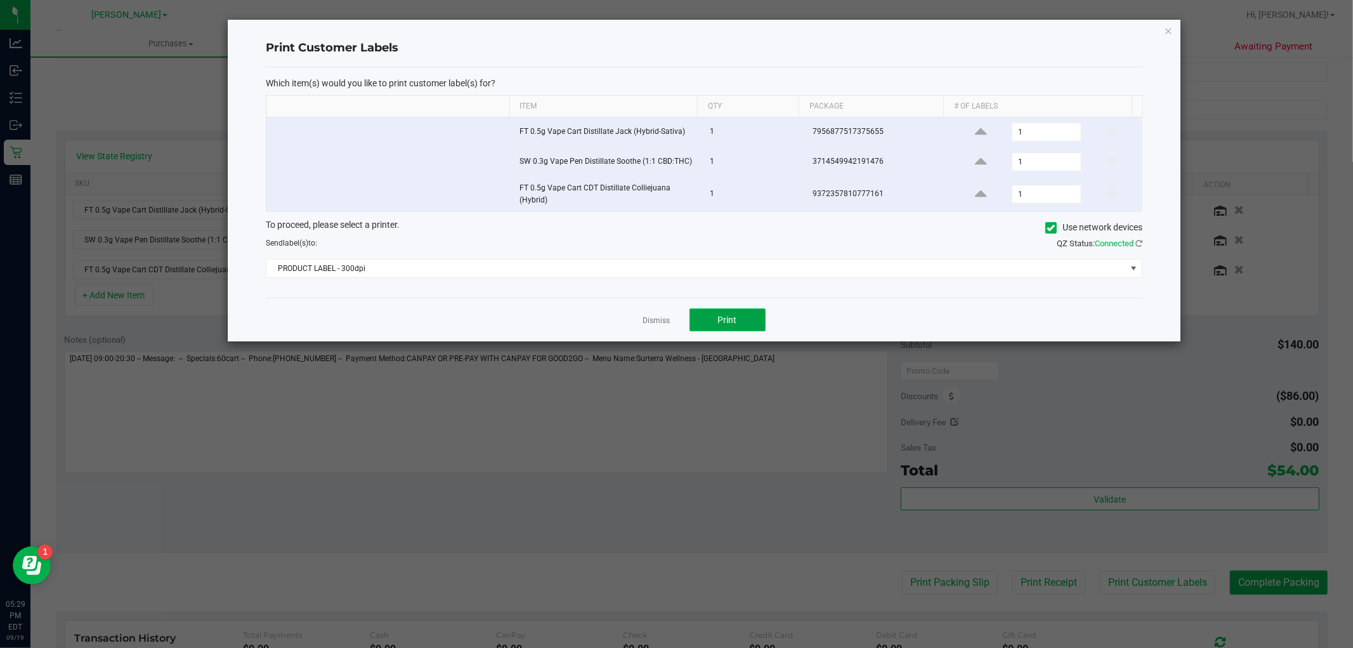
click at [725, 324] on span "Print" at bounding box center [727, 320] width 19 height 10
drag, startPoint x: 800, startPoint y: 282, endPoint x: 799, endPoint y: 271, distance: 11.4
click at [800, 283] on div "Which item(s) would you like to print customer label(s) for? Item Qty Package #…" at bounding box center [704, 182] width 877 height 231
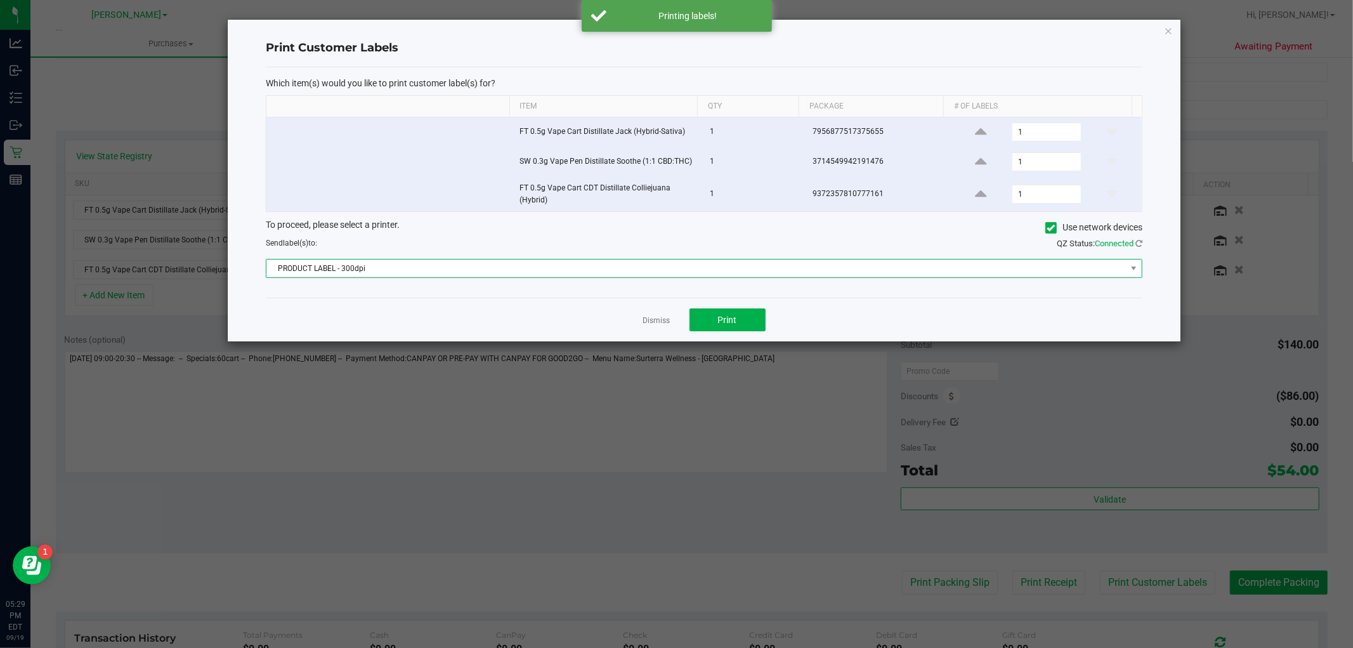
click at [798, 270] on span "PRODUCT LABEL - 300dpi" at bounding box center [696, 269] width 860 height 18
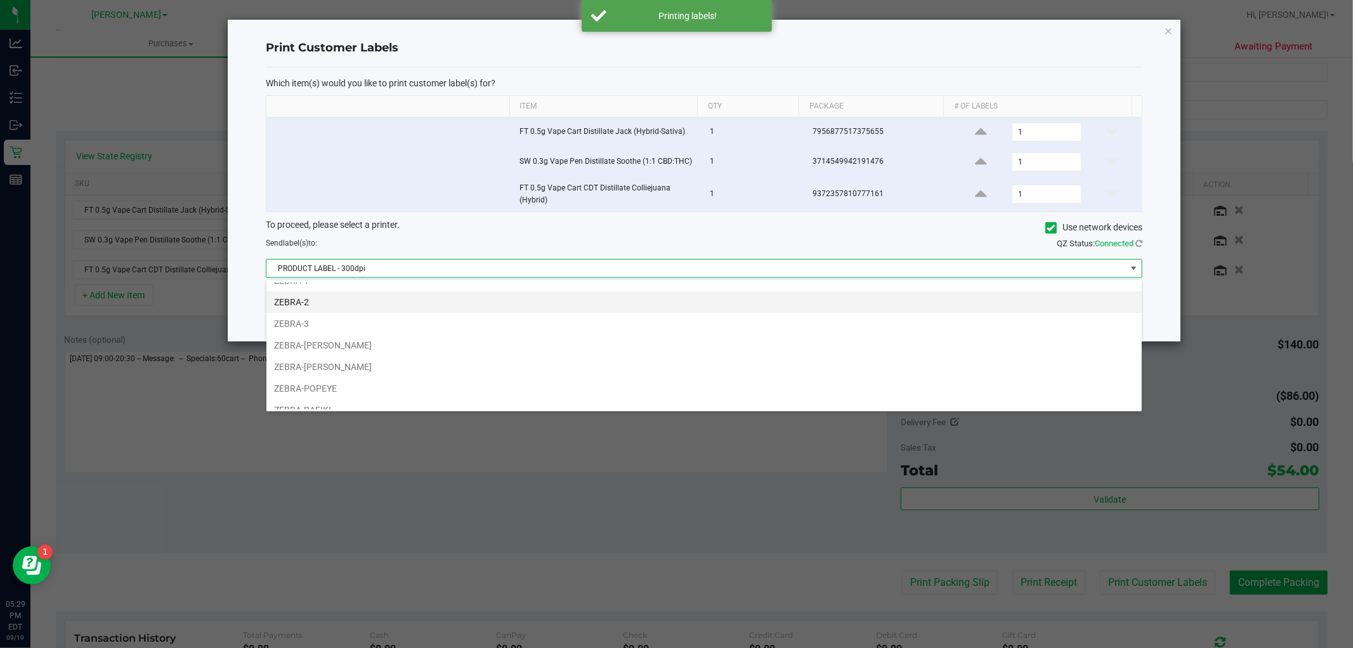
scroll to position [68, 0]
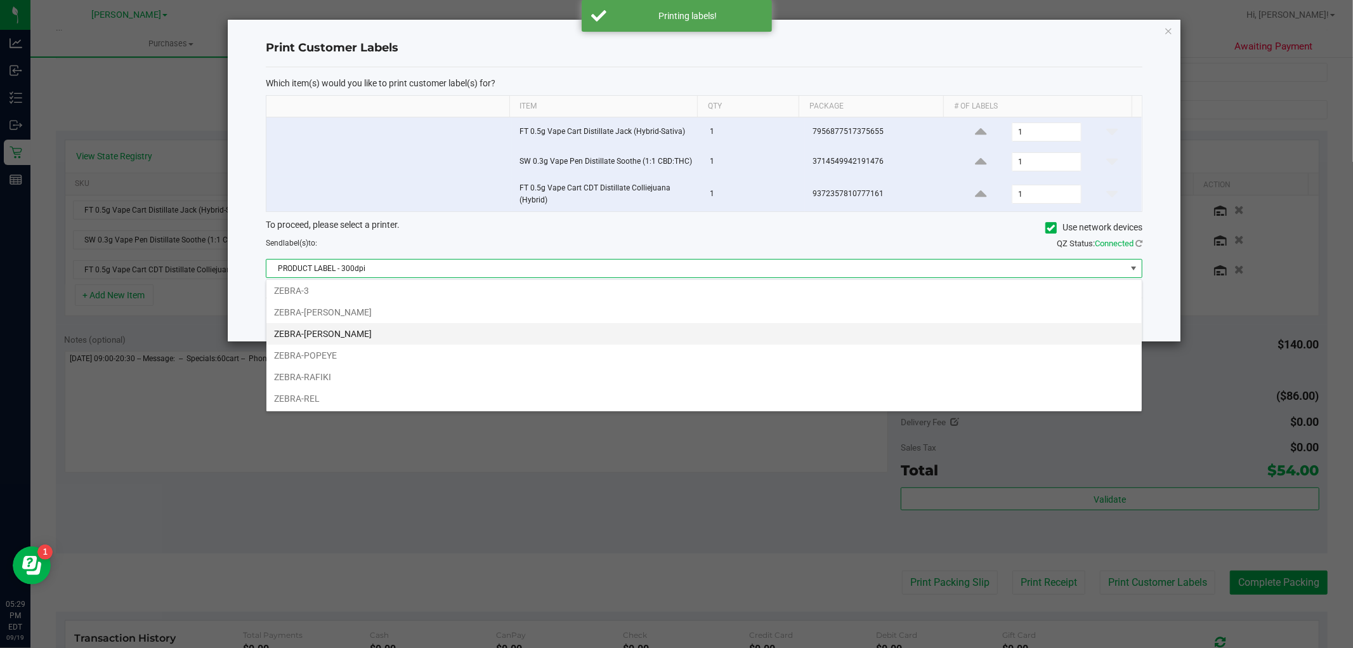
click at [707, 341] on li "ZEBRA-[PERSON_NAME]" at bounding box center [704, 334] width 876 height 22
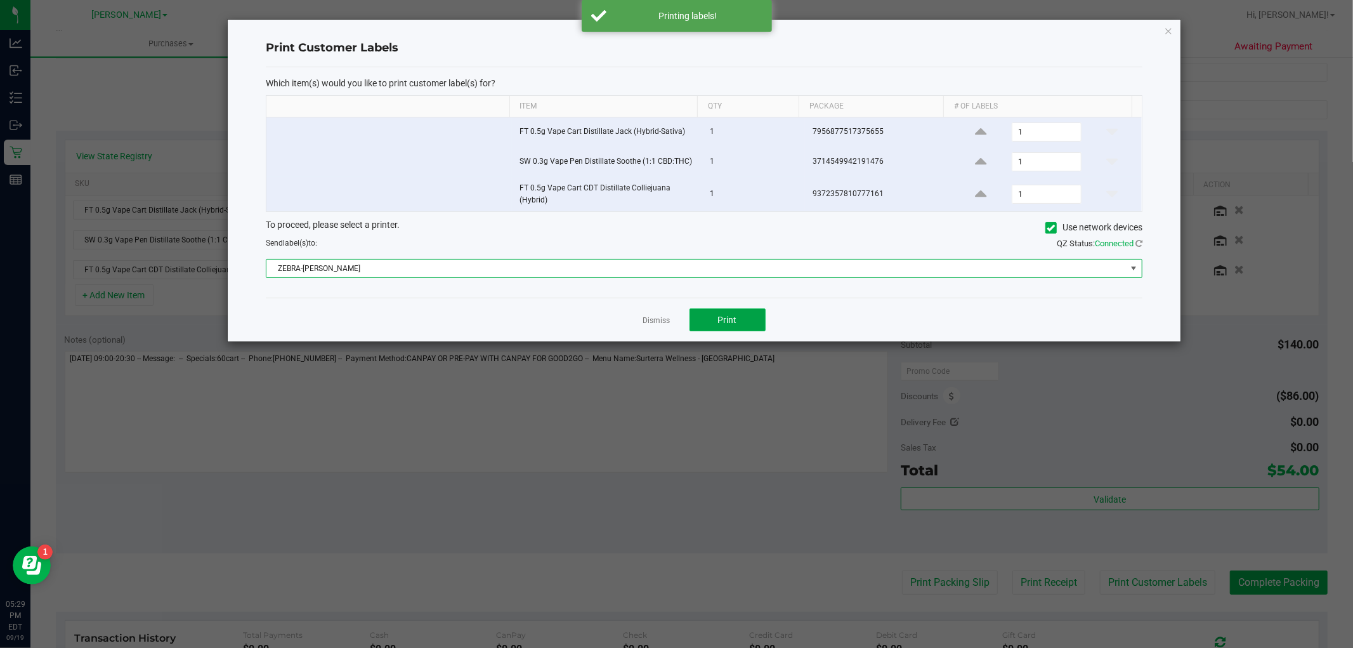
click at [720, 327] on button "Print" at bounding box center [728, 319] width 76 height 23
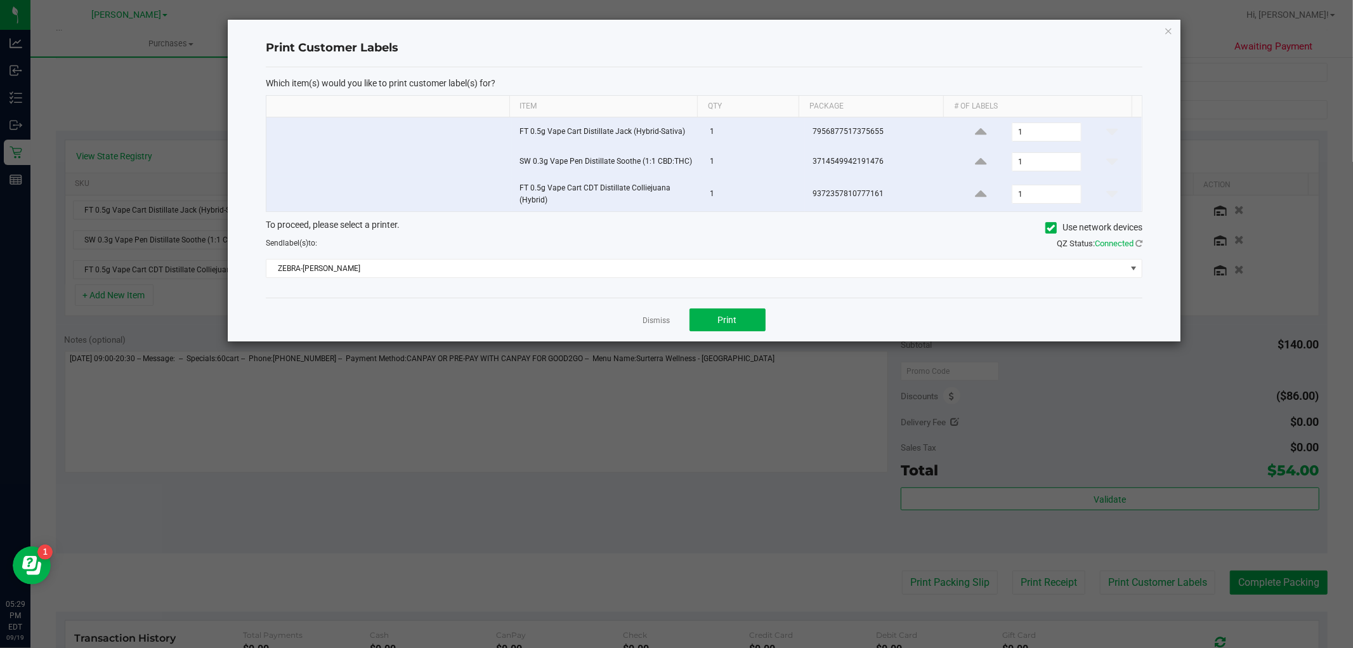
click at [897, 635] on ngb-modal-window "Print Customer Labels Which item(s) would you like to print customer label(s) f…" at bounding box center [681, 324] width 1363 height 648
click at [1175, 24] on div "Print Customer Labels Which item(s) would you like to print customer label(s) f…" at bounding box center [704, 181] width 953 height 322
click at [1170, 26] on icon "button" at bounding box center [1168, 30] width 9 height 15
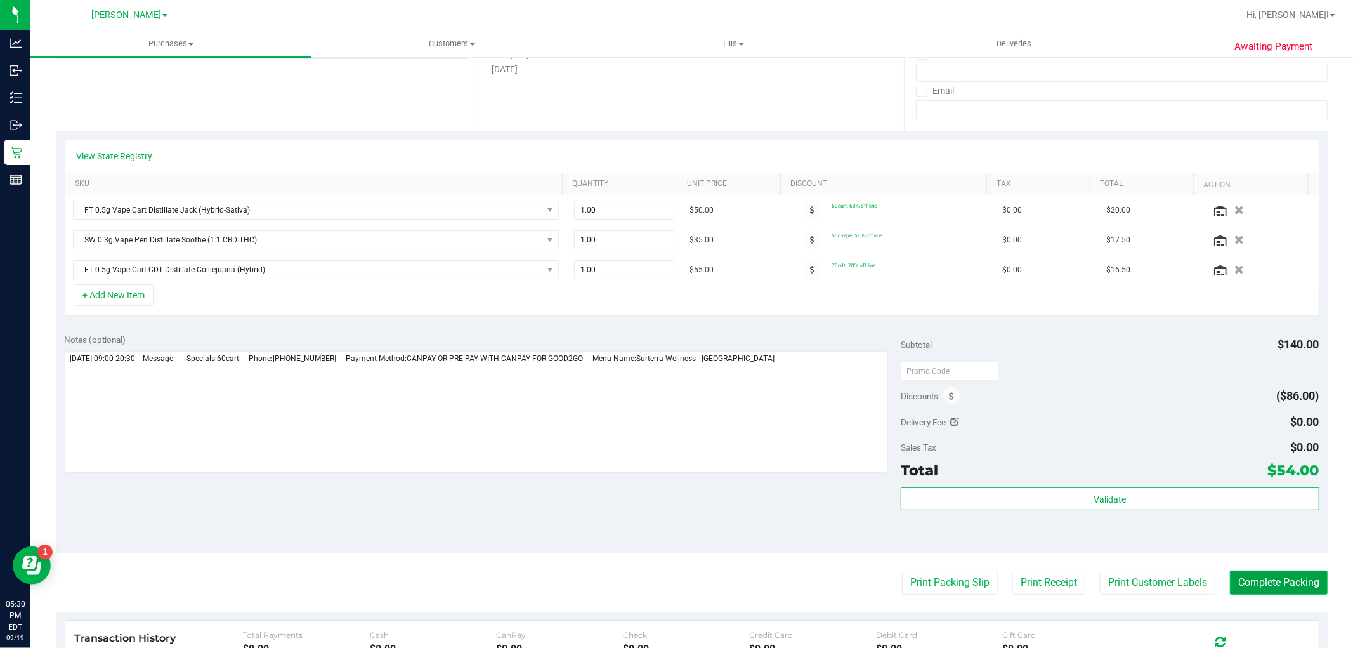
click at [1251, 576] on button "Complete Packing" at bounding box center [1279, 582] width 98 height 24
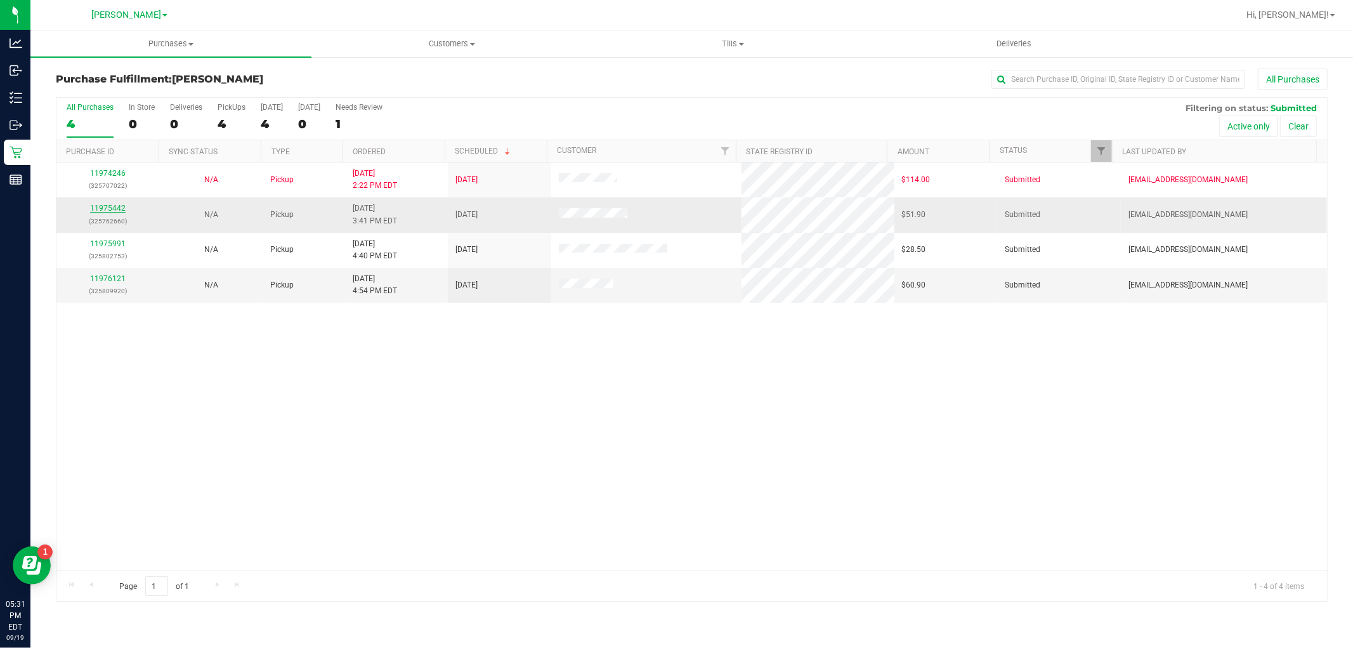
click at [116, 210] on link "11975442" at bounding box center [108, 208] width 36 height 9
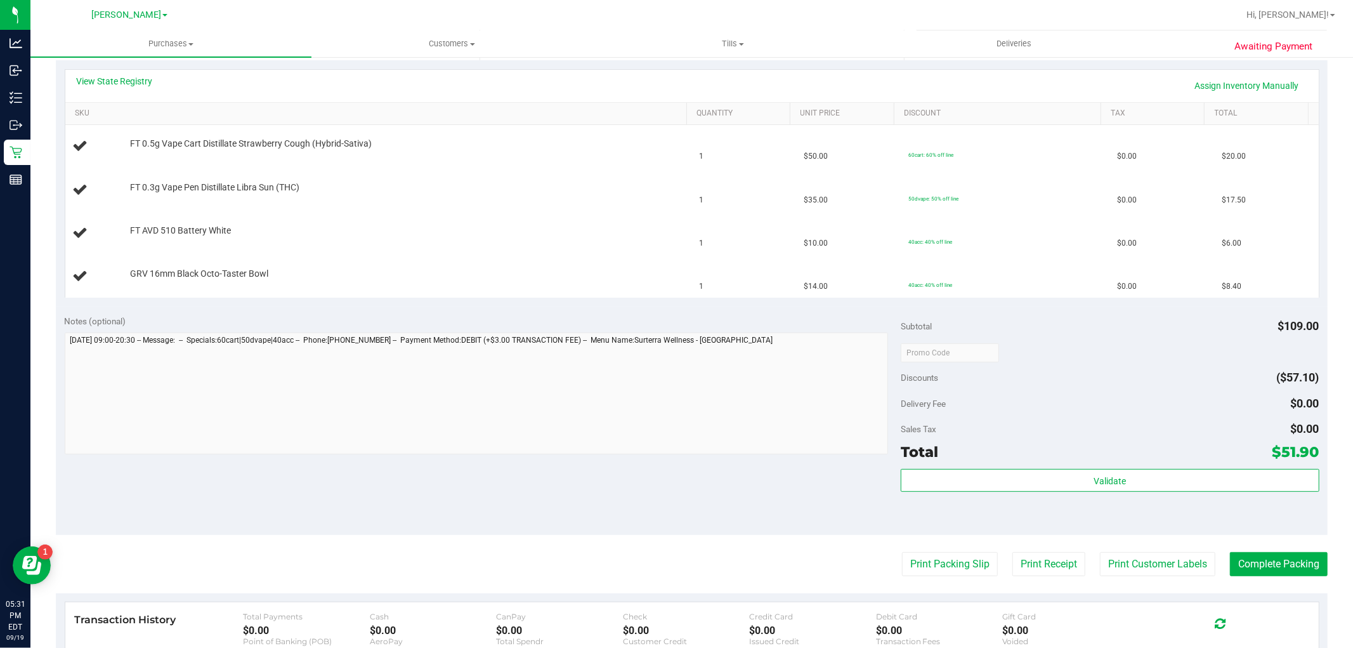
scroll to position [70, 0]
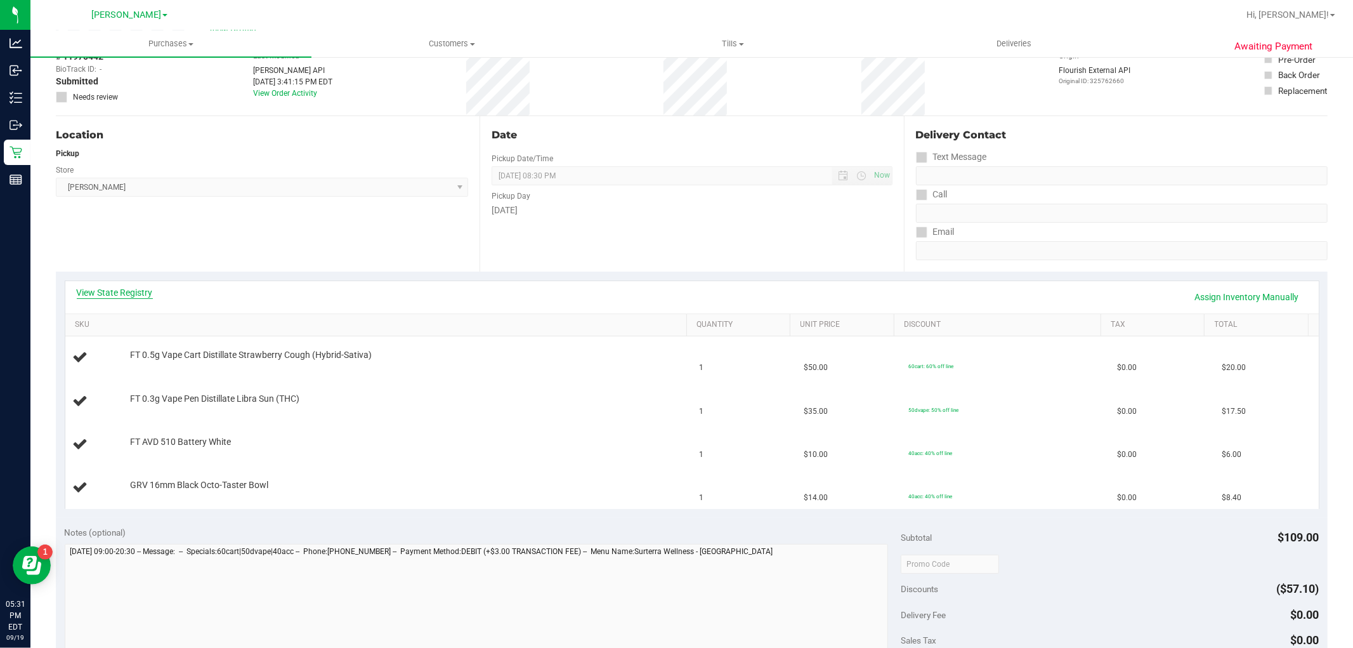
click at [131, 293] on link "View State Registry" at bounding box center [115, 292] width 76 height 13
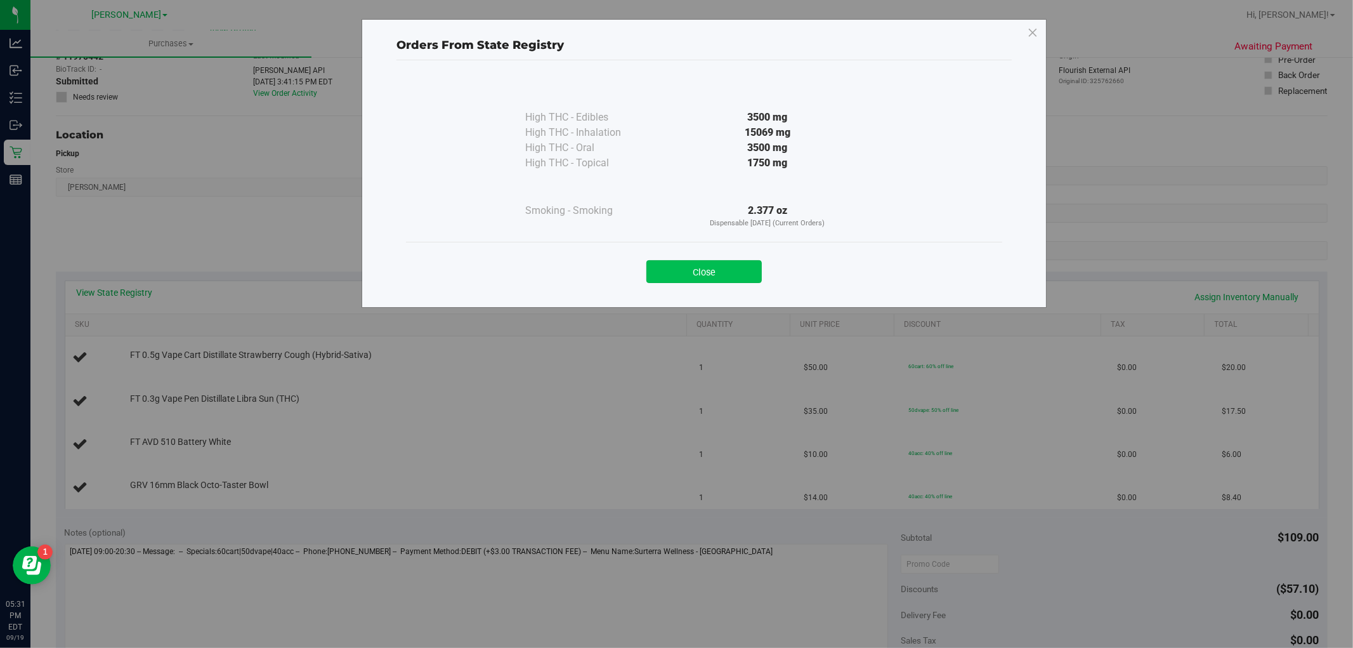
click at [702, 268] on button "Close" at bounding box center [704, 271] width 115 height 23
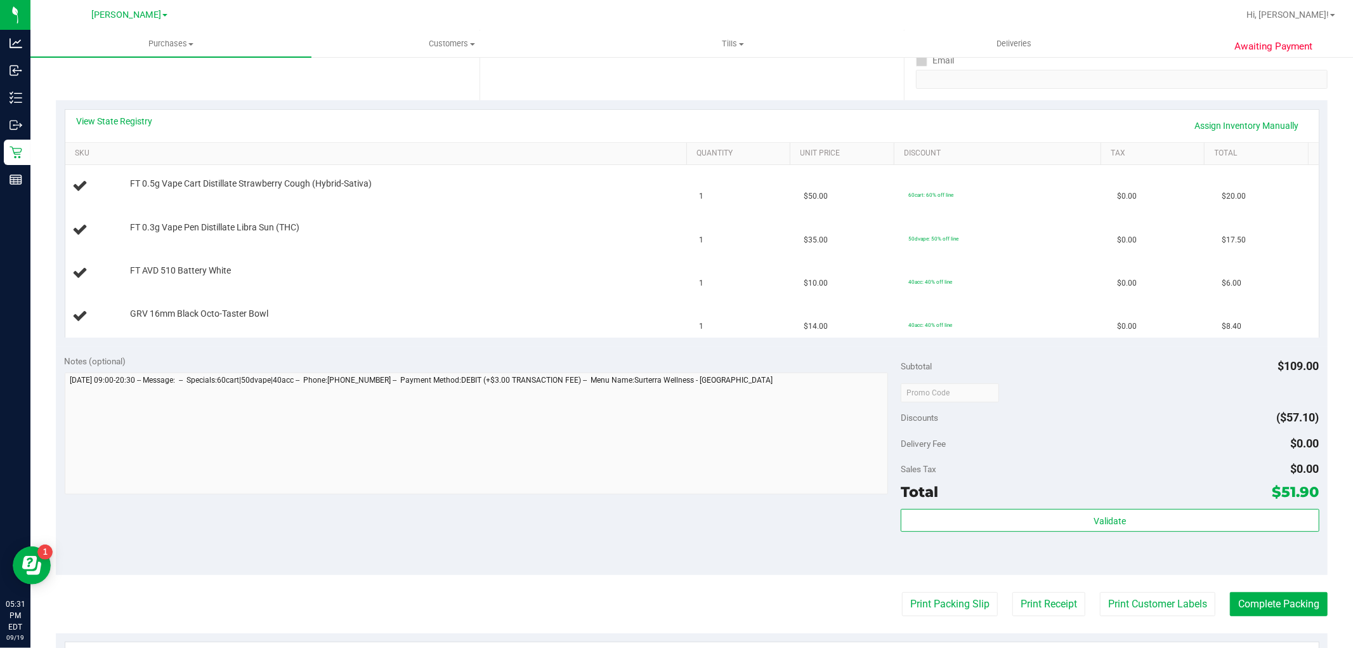
scroll to position [282, 0]
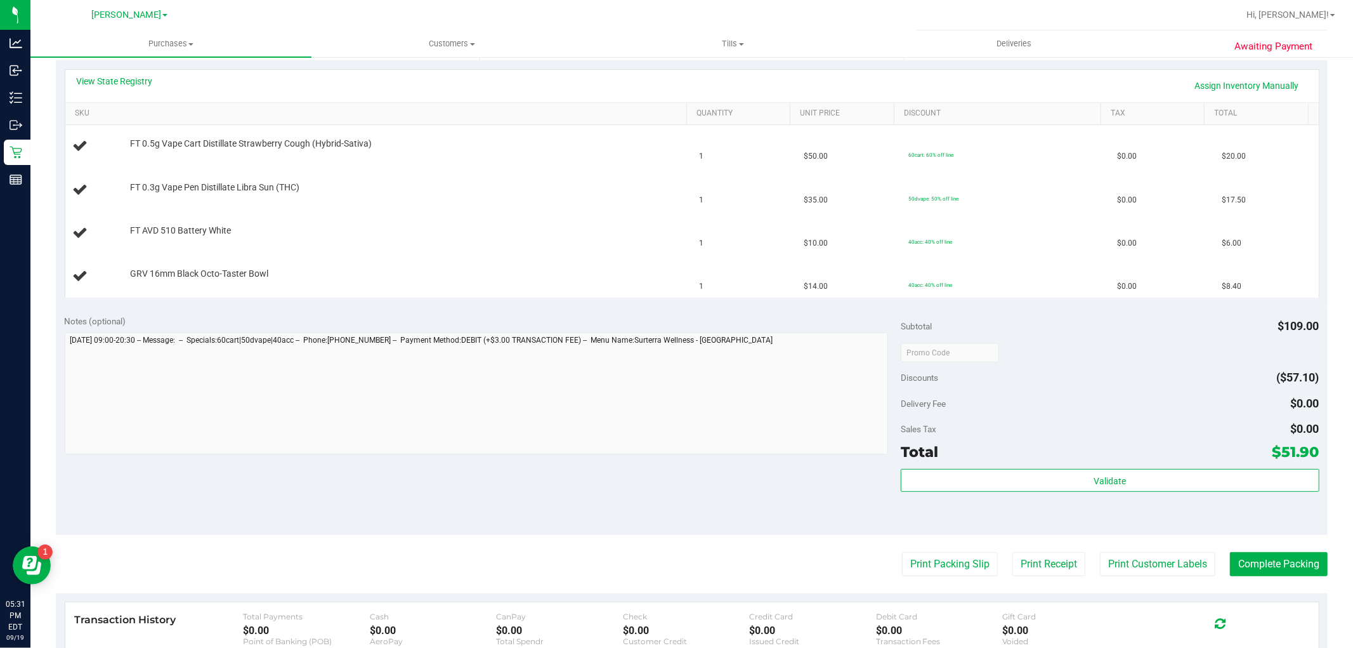
click at [945, 579] on purchase-details "Back Edit Purchase Cancel Purchase View Profile # 11975442 BioTrack ID: - Submi…" at bounding box center [692, 309] width 1272 height 1044
click at [930, 565] on button "Print Packing Slip" at bounding box center [950, 564] width 96 height 24
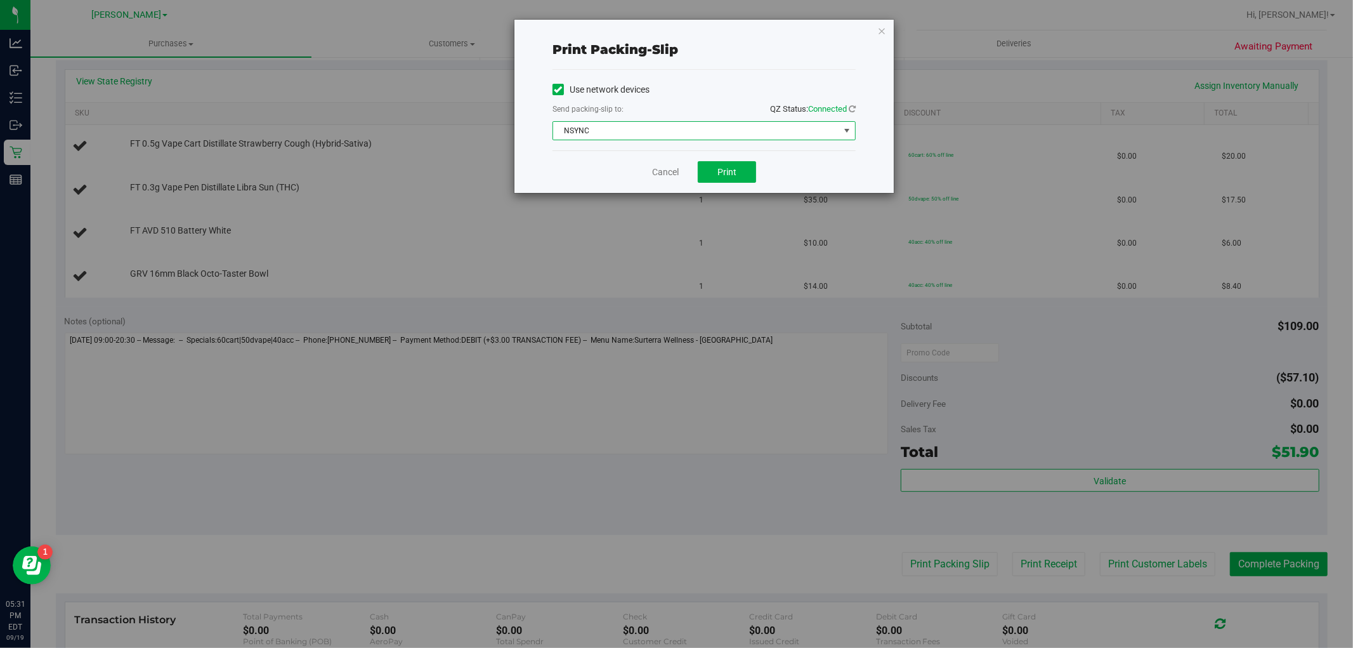
click at [694, 135] on span "NSYNC" at bounding box center [696, 131] width 286 height 18
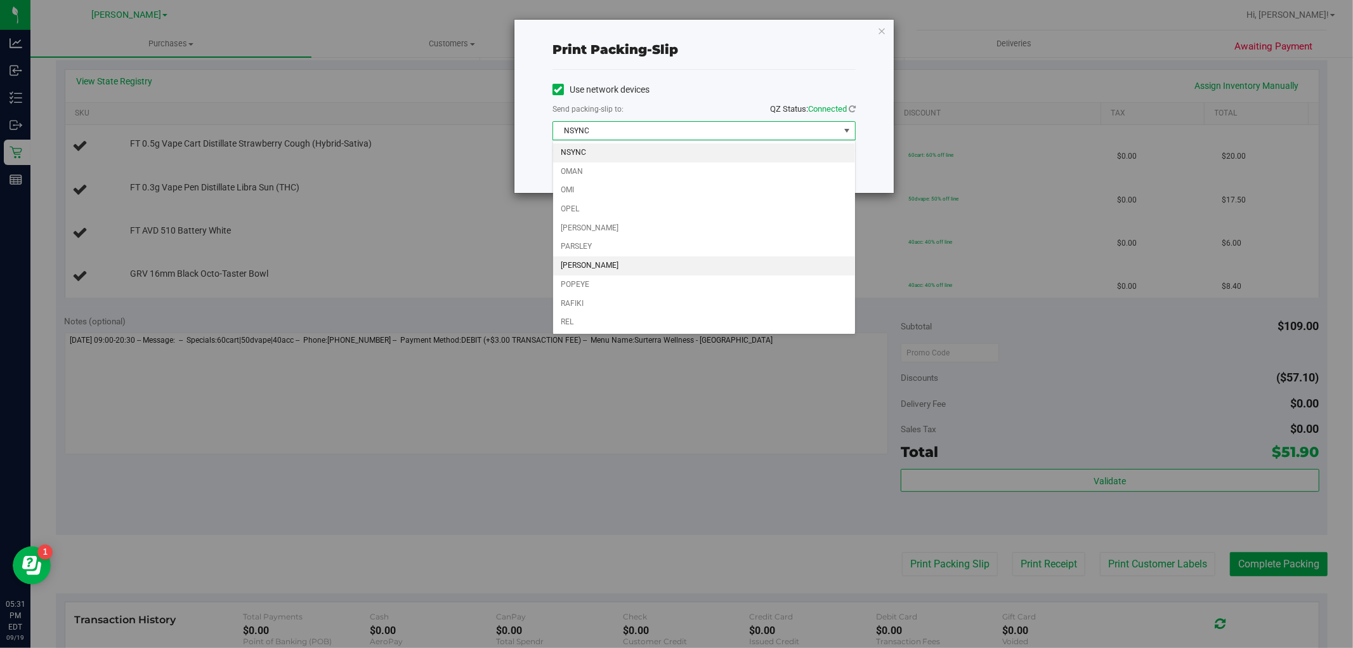
click at [661, 269] on li "[PERSON_NAME]" at bounding box center [704, 265] width 302 height 19
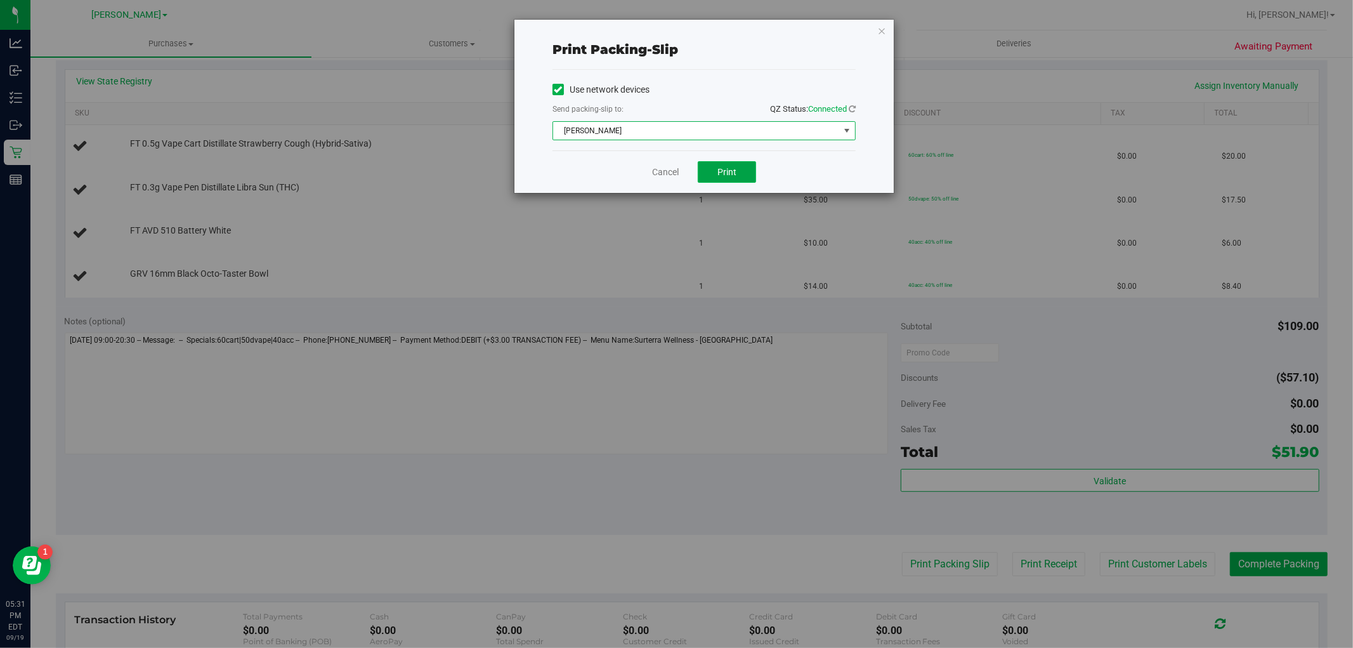
click at [744, 176] on button "Print" at bounding box center [727, 172] width 58 height 22
click at [882, 30] on icon "button" at bounding box center [882, 30] width 9 height 15
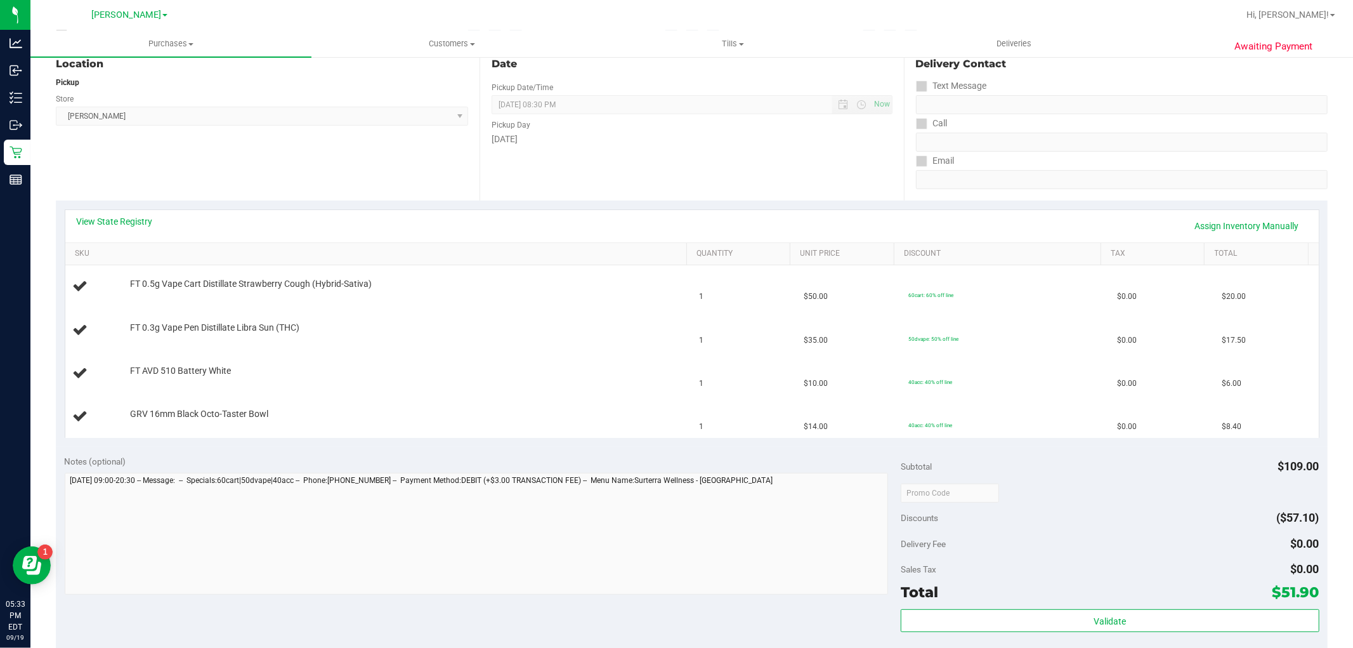
scroll to position [141, 0]
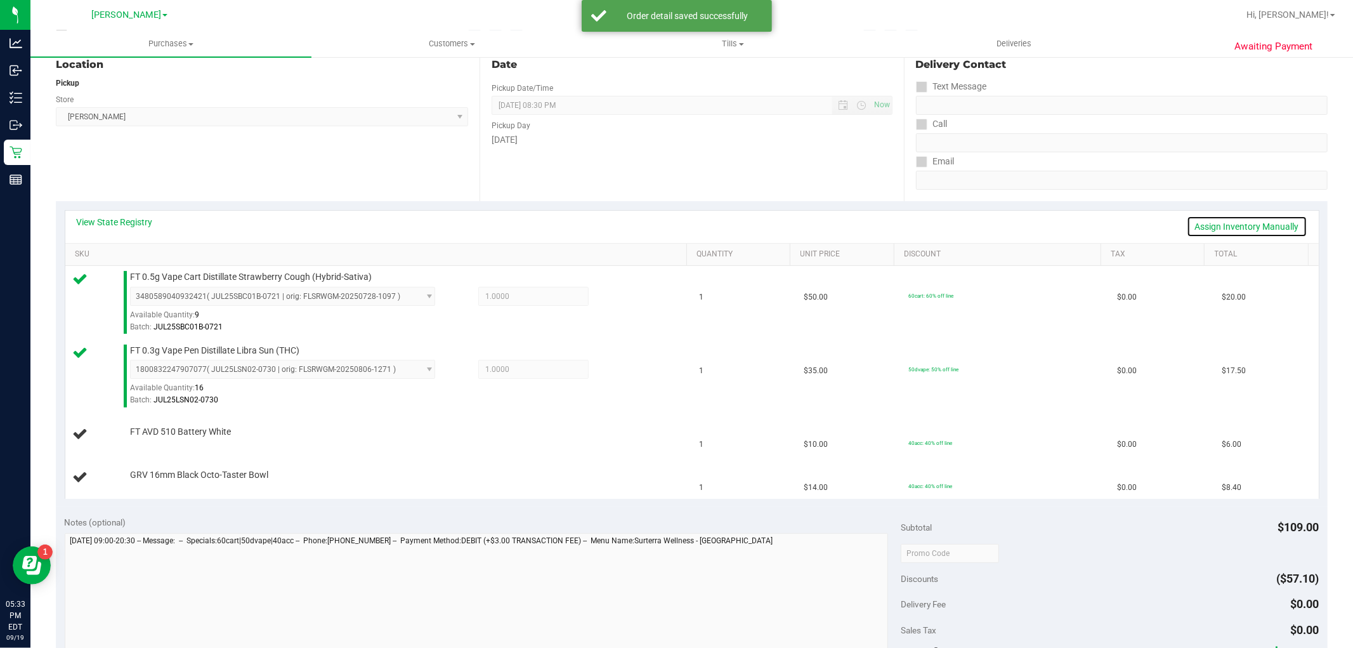
click at [1210, 230] on link "Assign Inventory Manually" at bounding box center [1247, 227] width 121 height 22
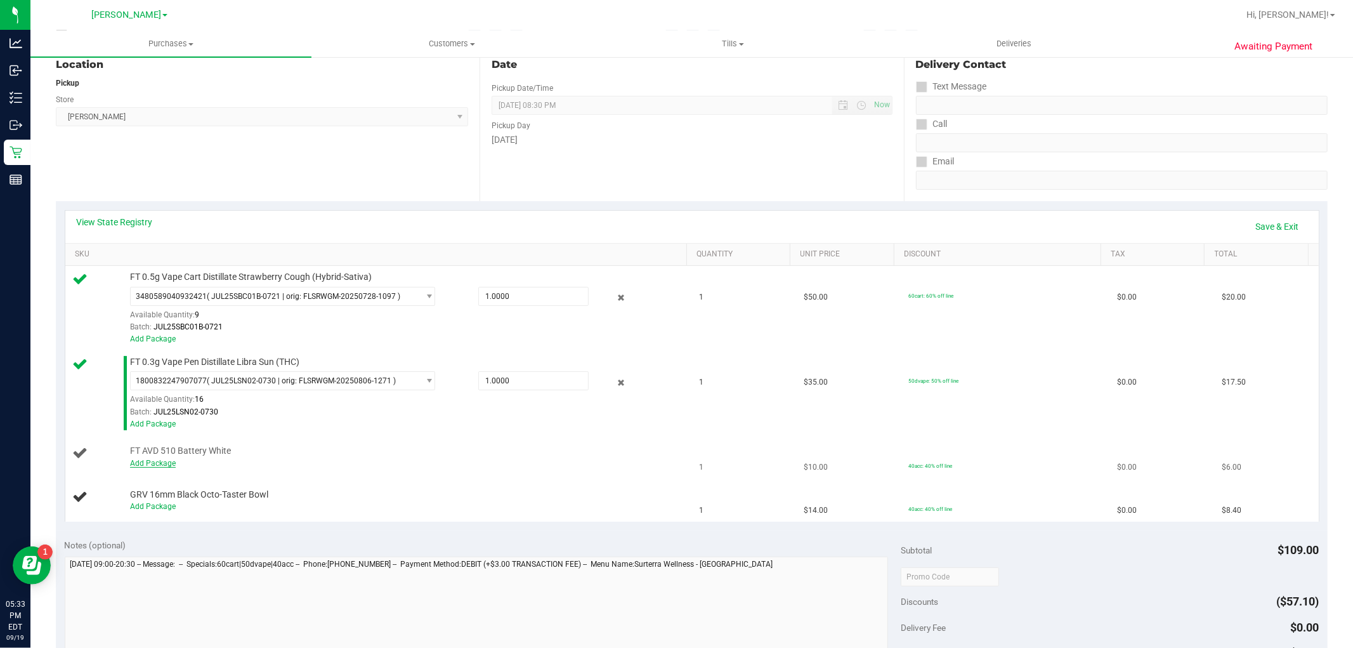
click at [159, 466] on link "Add Package" at bounding box center [153, 463] width 46 height 9
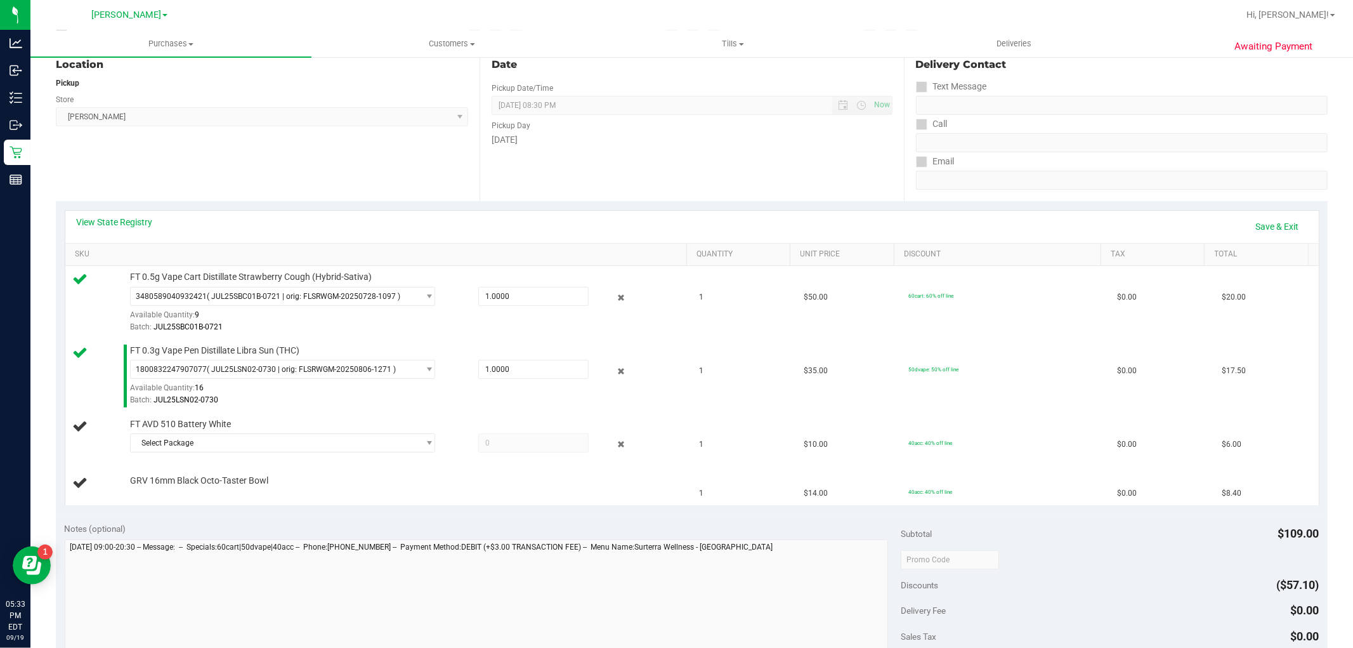
click at [222, 453] on div "Select Package 4597148948972163" at bounding box center [405, 444] width 551 height 23
click at [231, 442] on span "Select Package" at bounding box center [275, 443] width 288 height 18
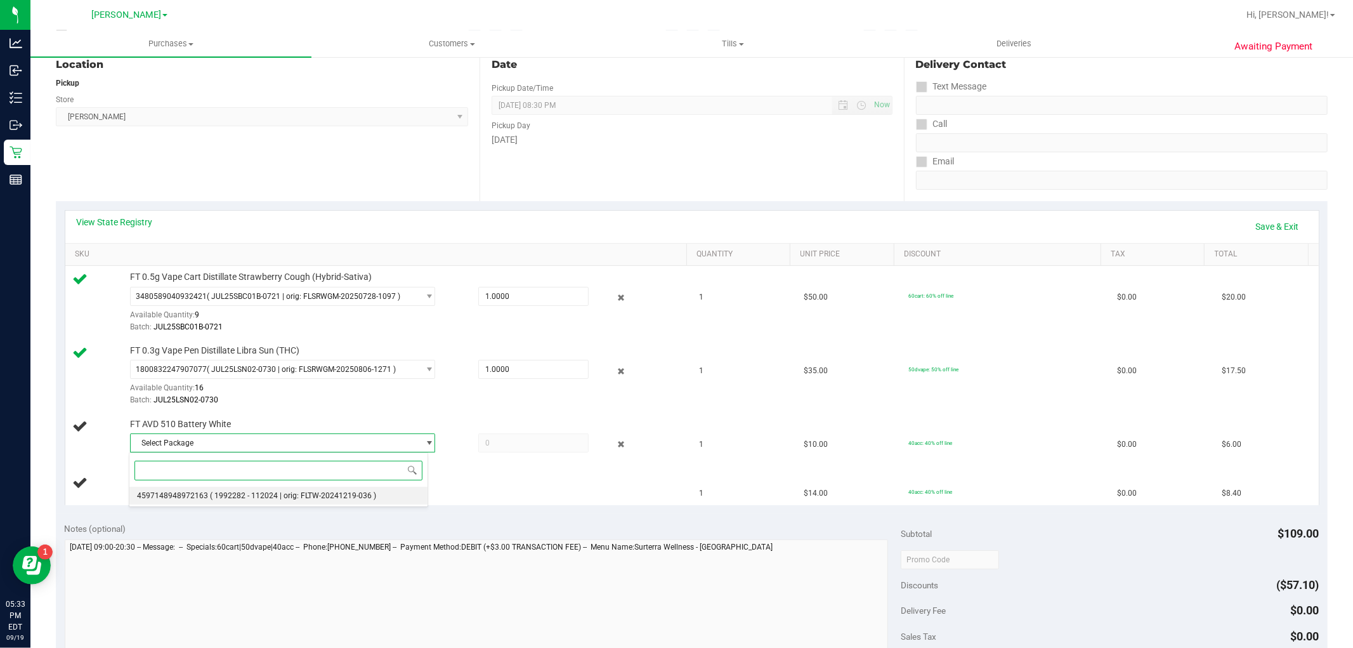
click at [251, 491] on li "4597148948972163 ( 1992282 - 112024 | orig: FLTW-20241219-036 )" at bounding box center [278, 496] width 299 height 18
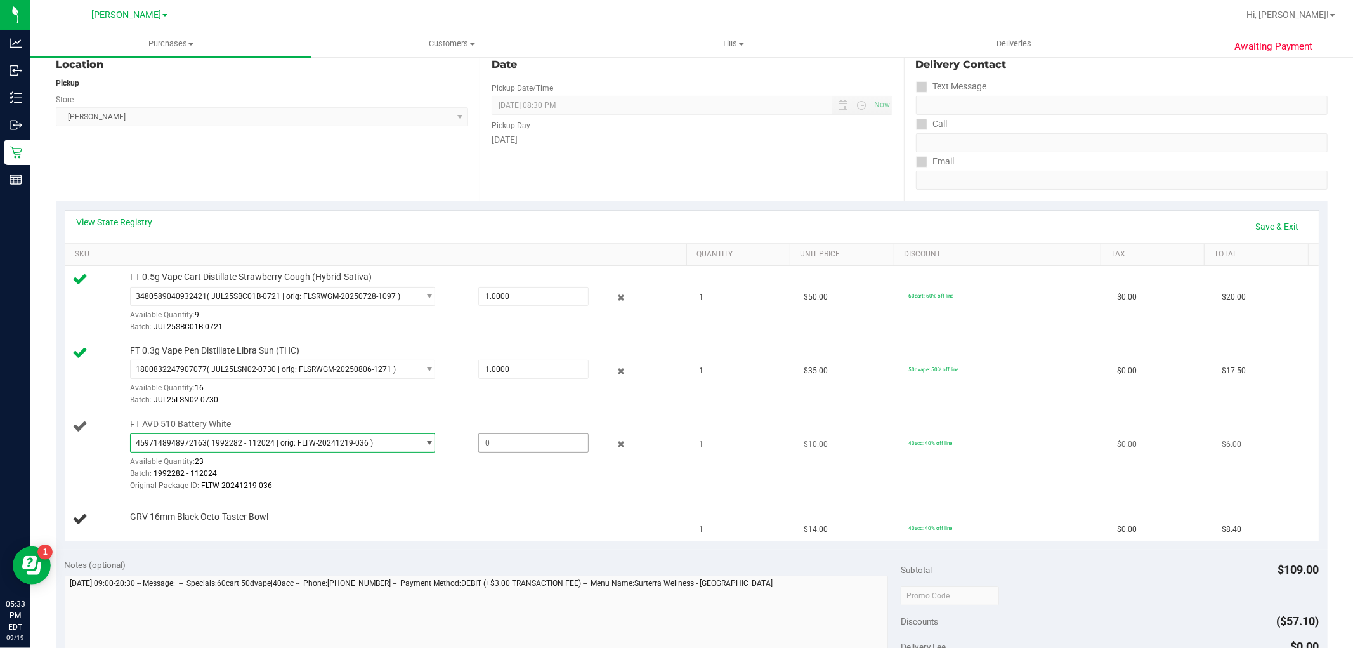
click at [489, 436] on span at bounding box center [533, 442] width 110 height 19
type input "1"
type input "1.0000"
click at [369, 512] on div "GRV 16mm Black Octo-Taster Bowl" at bounding box center [402, 517] width 557 height 13
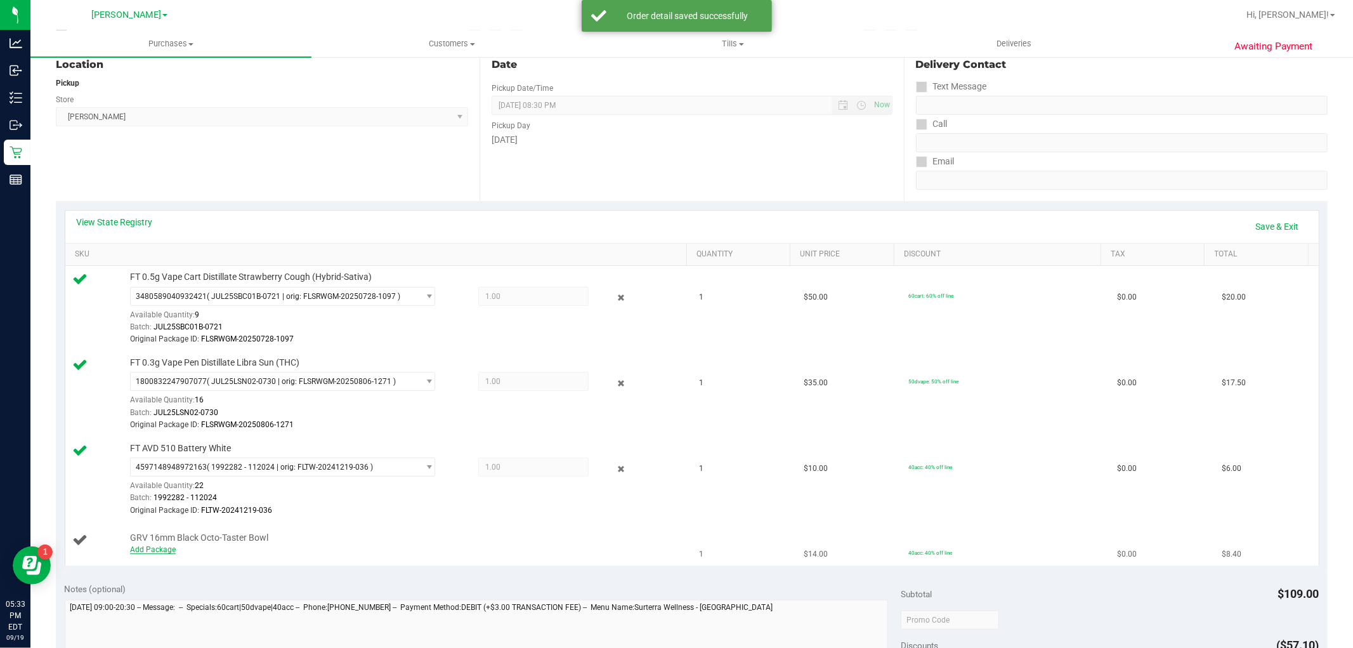
click at [162, 550] on link "Add Package" at bounding box center [153, 549] width 46 height 9
click at [244, 544] on span "Select Package" at bounding box center [275, 553] width 288 height 18
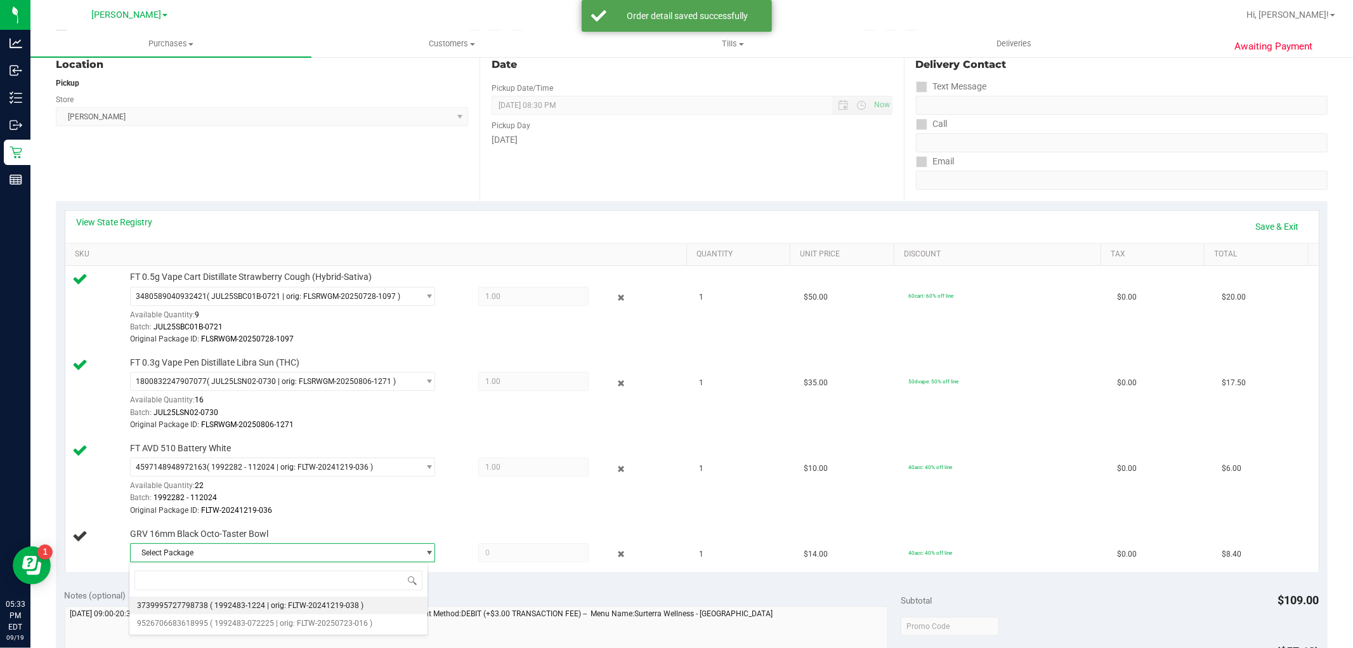
click at [247, 606] on span "( 1992483-1224 | orig: FLTW-20241219-038 )" at bounding box center [287, 605] width 154 height 9
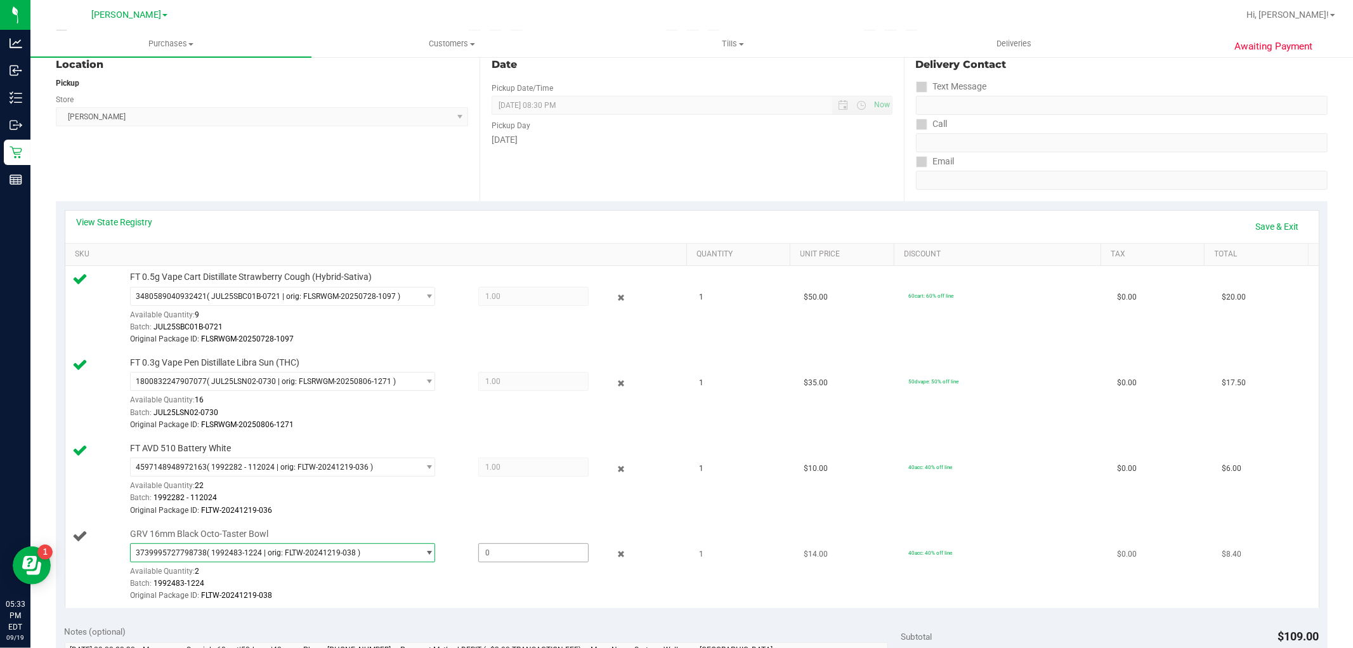
click at [519, 555] on span at bounding box center [533, 552] width 110 height 19
type input "1"
type input "1.0000"
click at [524, 607] on td "GRV 16mm Black Octo-Taster Bowl 3739995727798738 ( 1992483-1224 | orig: FLTW-20…" at bounding box center [378, 565] width 627 height 85
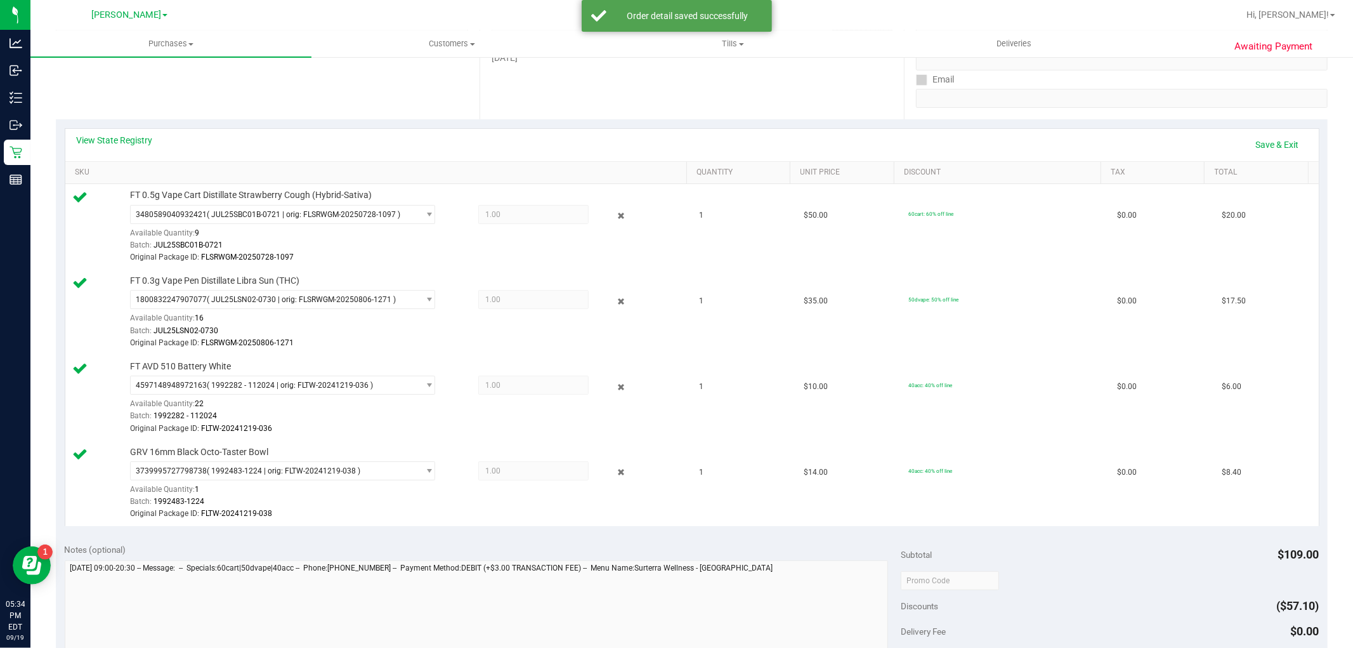
scroll to position [352, 0]
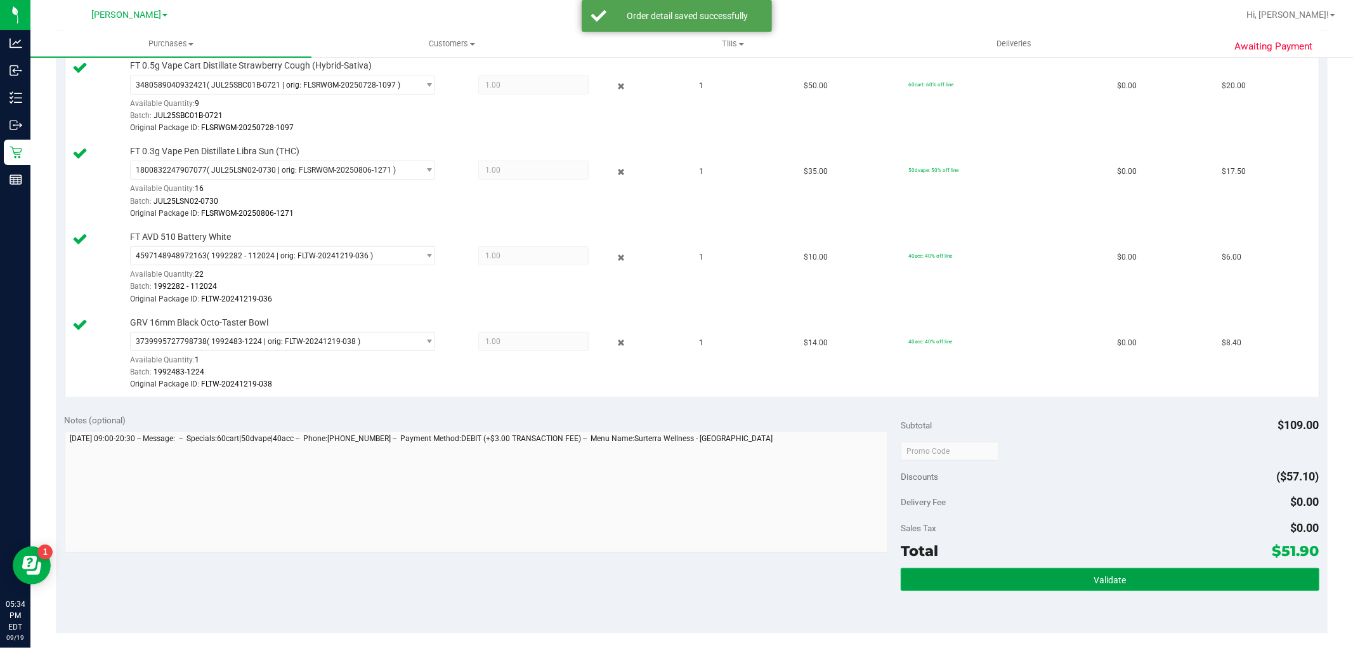
click at [1145, 575] on button "Validate" at bounding box center [1110, 579] width 418 height 23
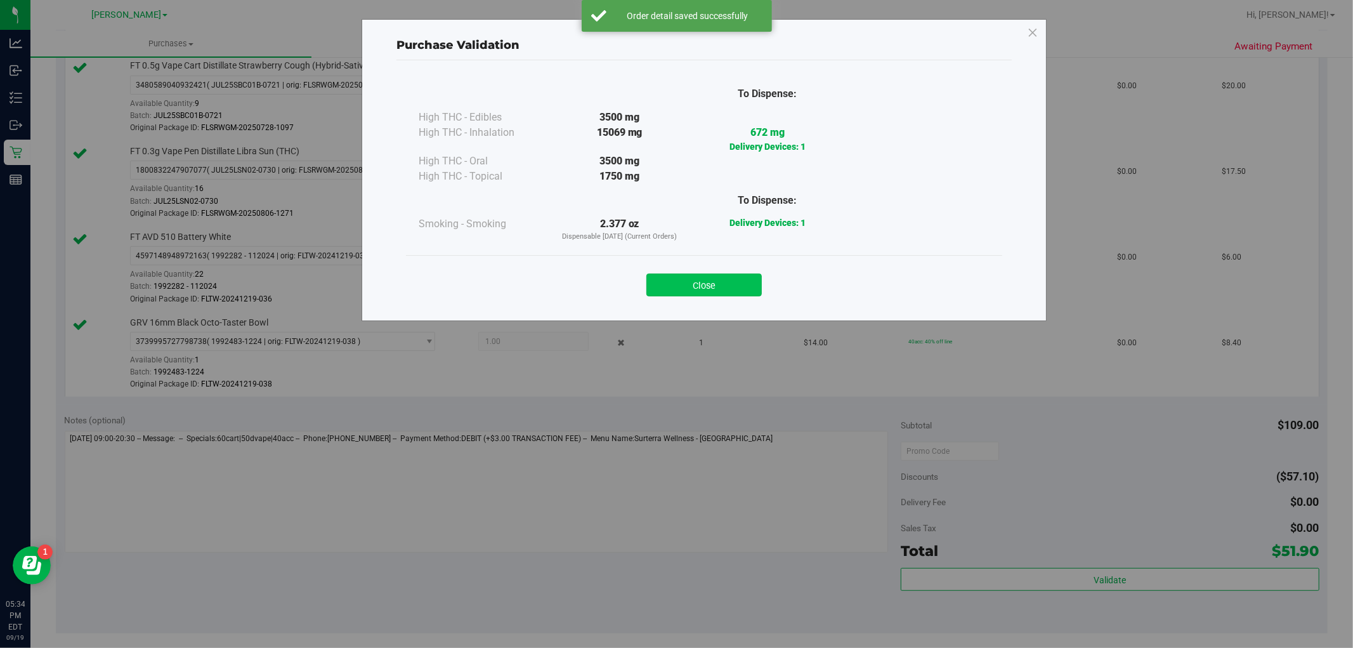
click at [719, 292] on button "Close" at bounding box center [704, 284] width 115 height 23
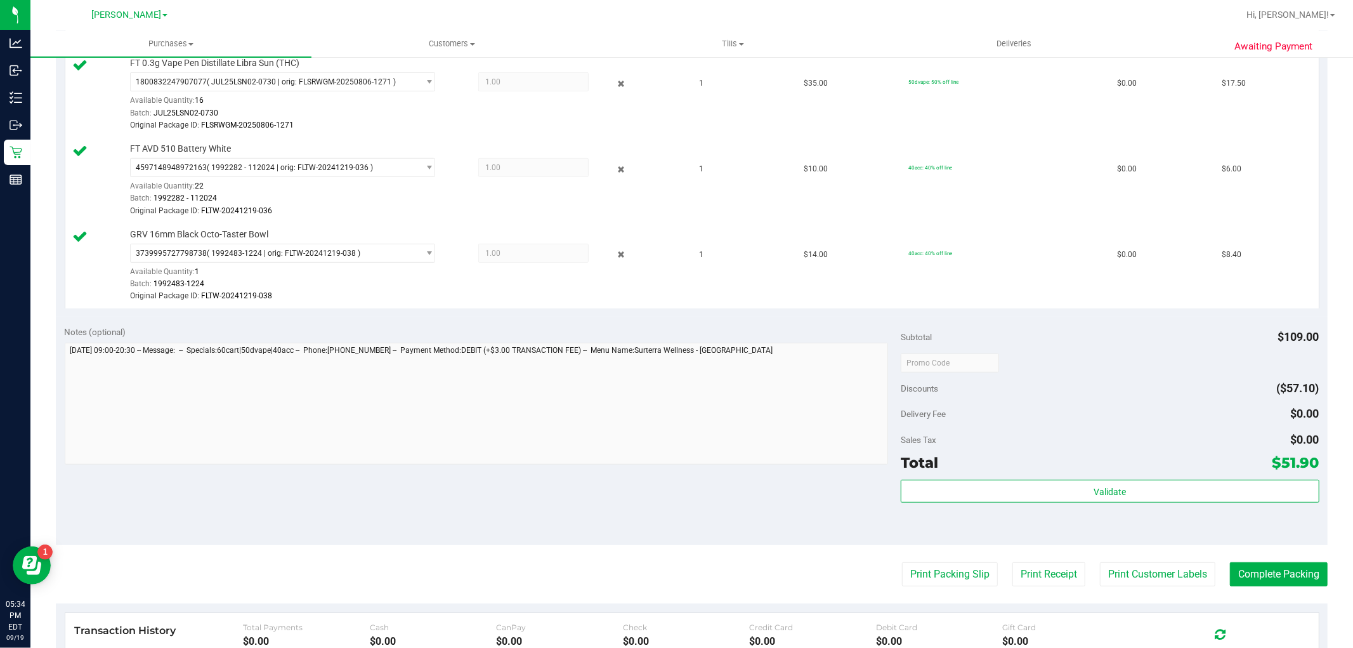
scroll to position [563, 0]
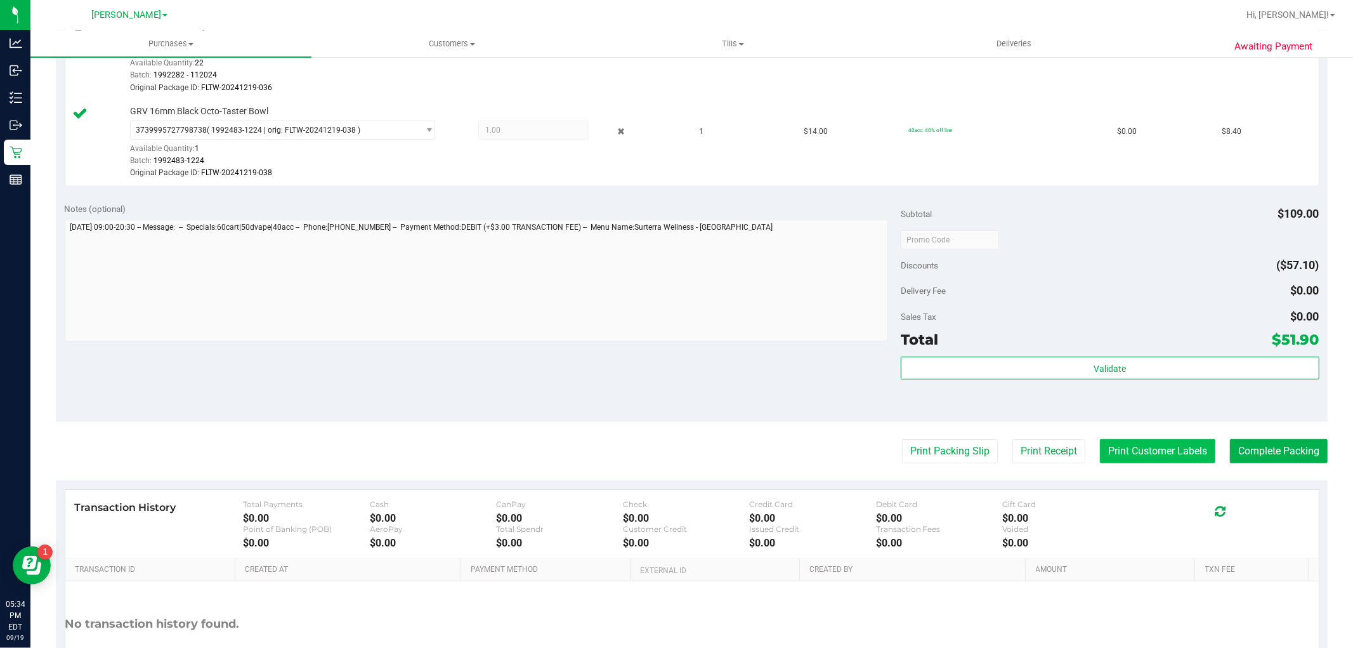
click at [1117, 446] on button "Print Customer Labels" at bounding box center [1157, 451] width 115 height 24
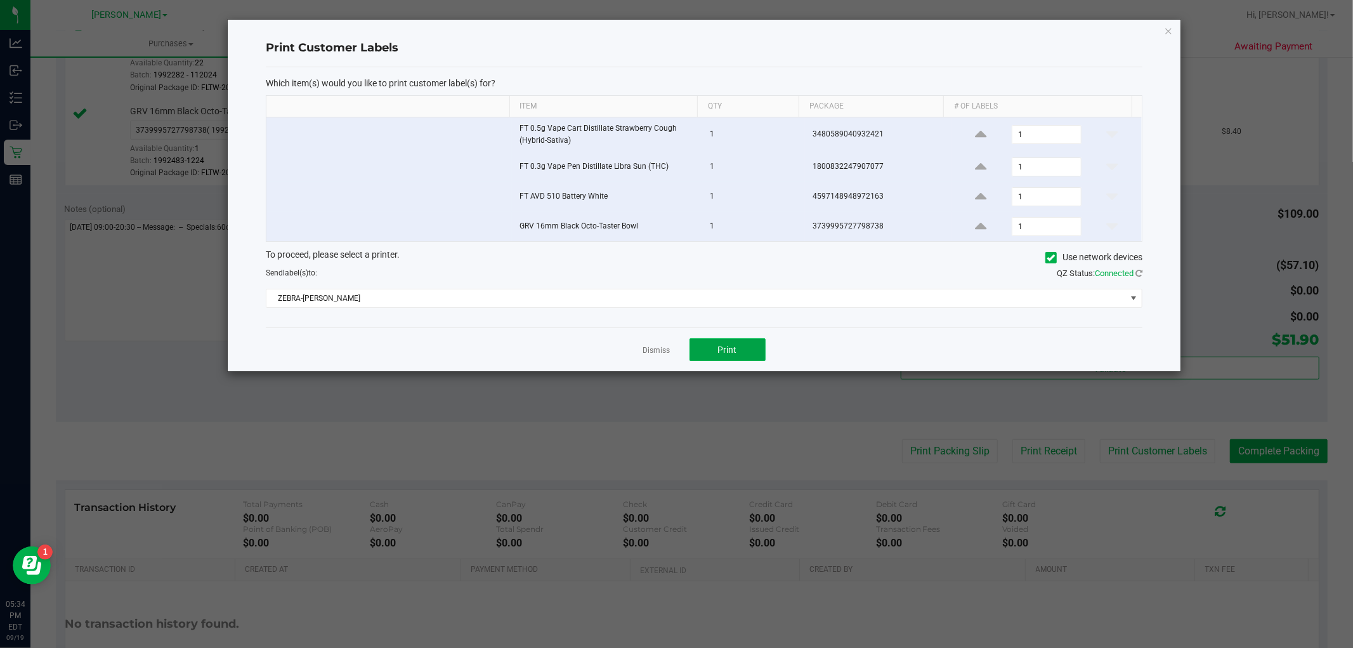
click at [693, 354] on button "Print" at bounding box center [728, 349] width 76 height 23
click at [1168, 28] on icon "button" at bounding box center [1168, 30] width 9 height 15
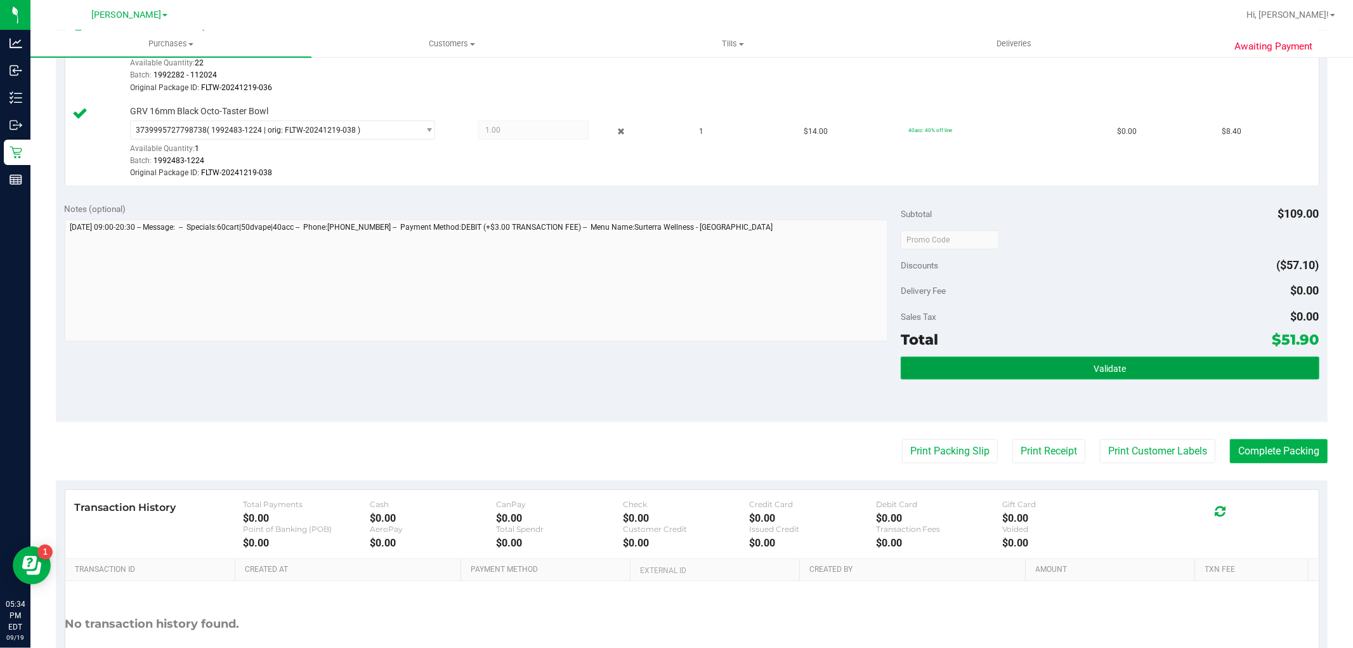
click at [1181, 358] on button "Validate" at bounding box center [1110, 368] width 418 height 23
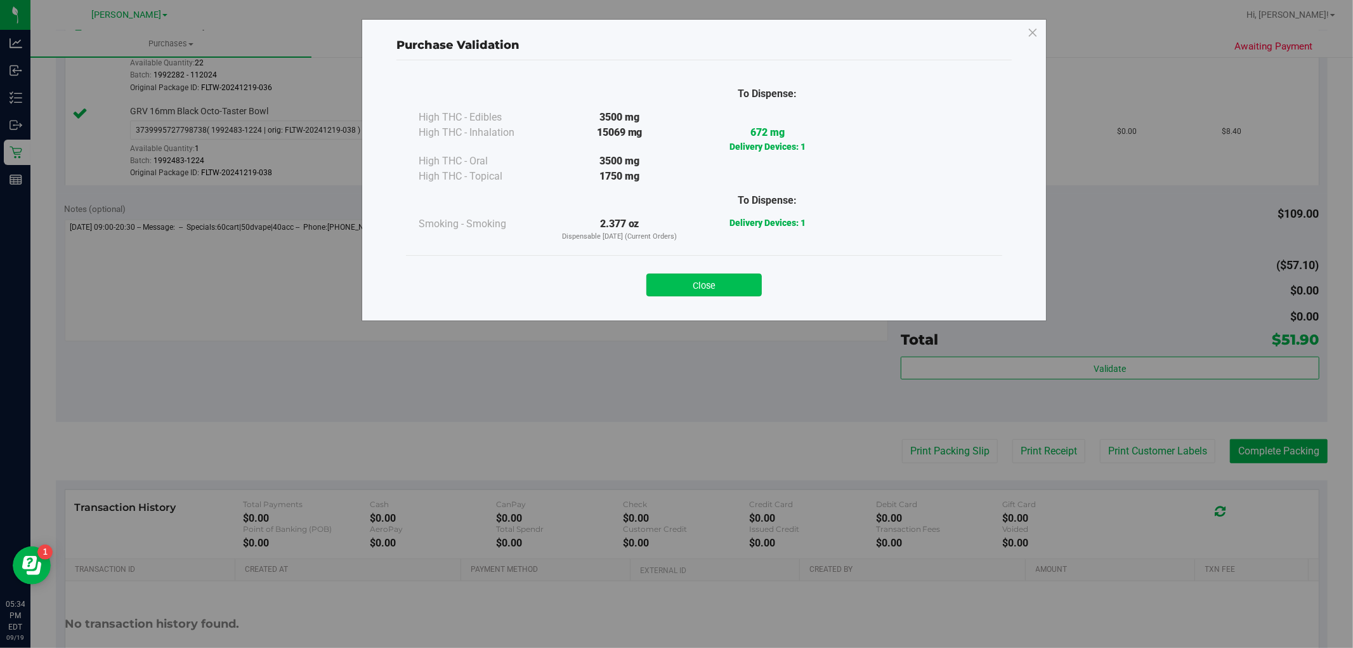
click at [688, 275] on button "Close" at bounding box center [704, 284] width 115 height 23
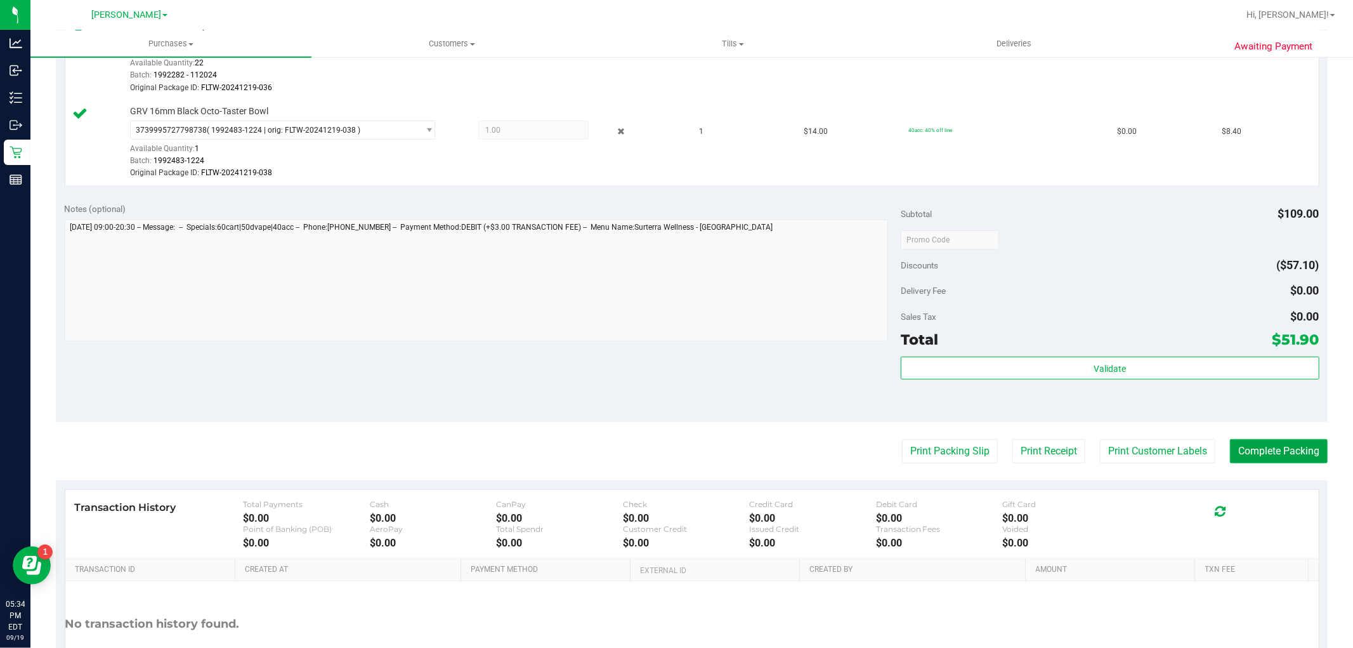
click at [1256, 447] on button "Complete Packing" at bounding box center [1279, 451] width 98 height 24
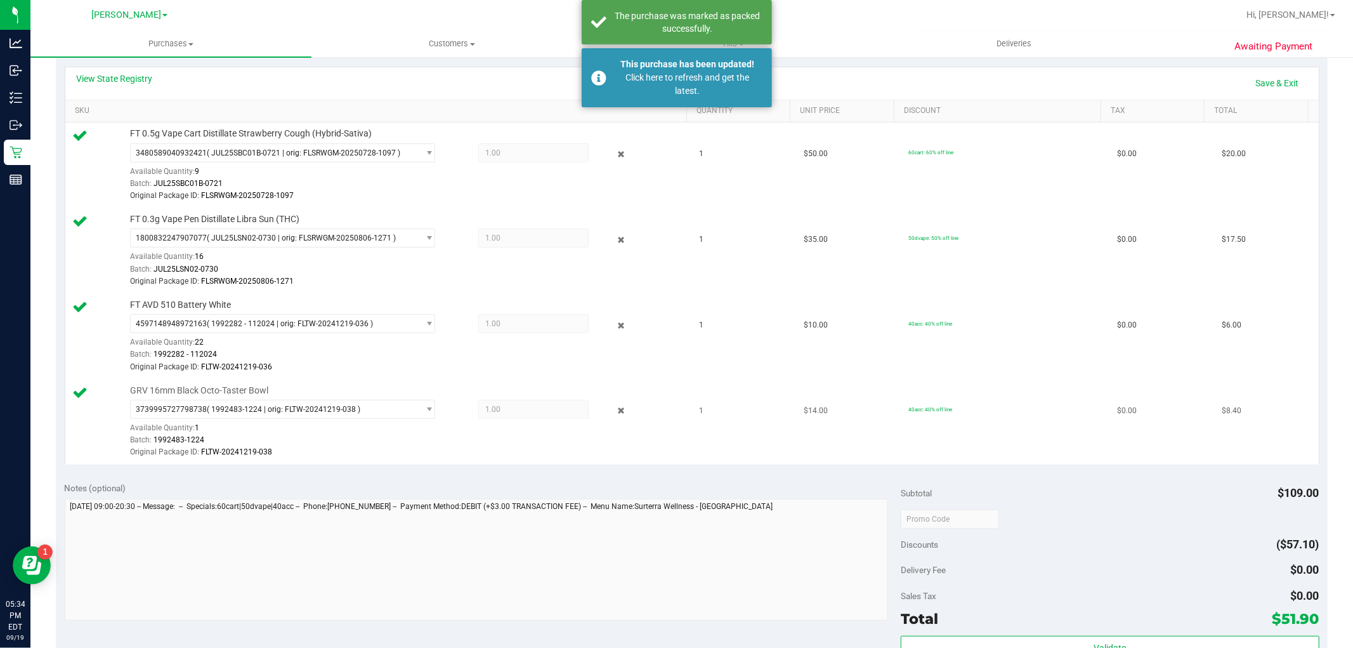
scroll to position [282, 0]
